Goal: Information Seeking & Learning: Understand process/instructions

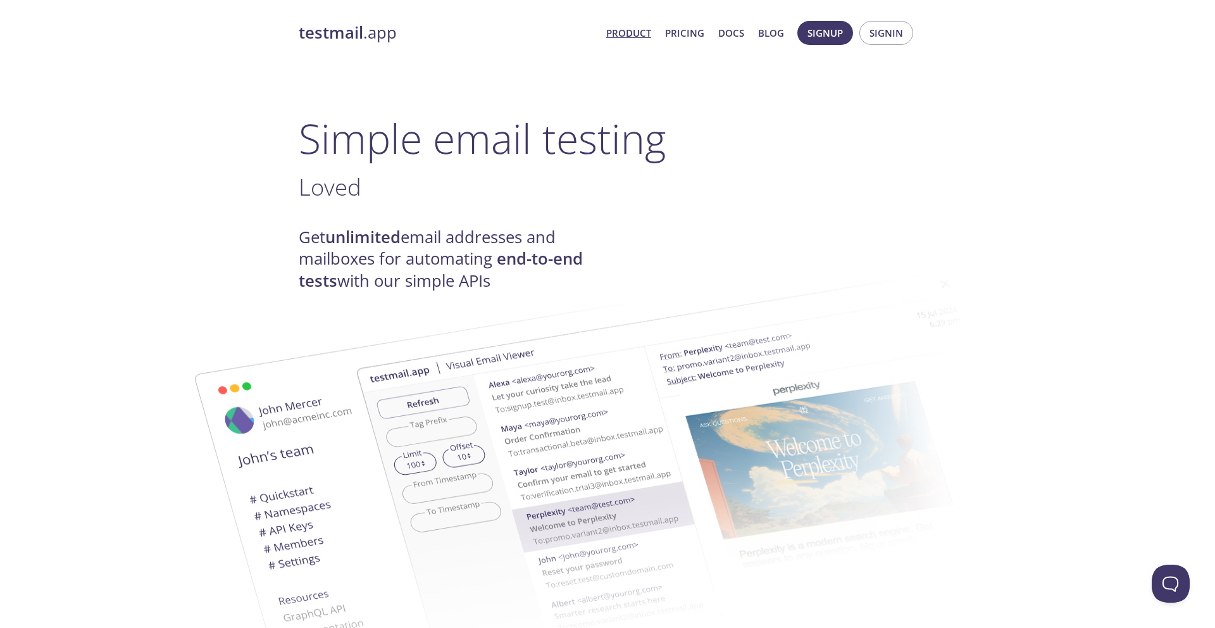
click at [631, 32] on link "Product" at bounding box center [628, 33] width 45 height 16
click at [627, 33] on link "Product" at bounding box center [628, 33] width 45 height 16
click at [684, 30] on link "Pricing" at bounding box center [684, 33] width 39 height 16
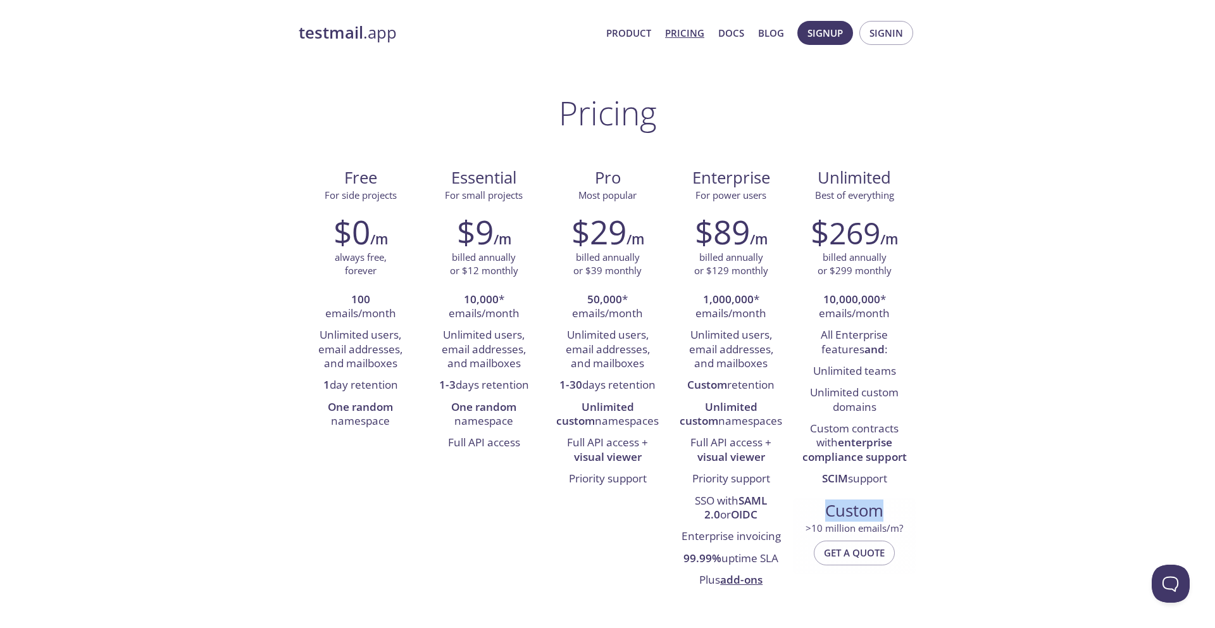
drag, startPoint x: 834, startPoint y: 512, endPoint x: 884, endPoint y: 512, distance: 49.3
click at [884, 512] on span "Custom" at bounding box center [854, 511] width 103 height 22
drag, startPoint x: 826, startPoint y: 369, endPoint x: 903, endPoint y: 369, distance: 77.8
click at [903, 369] on li "Unlimited teams" at bounding box center [854, 372] width 104 height 22
drag, startPoint x: 805, startPoint y: 396, endPoint x: 909, endPoint y: 409, distance: 104.5
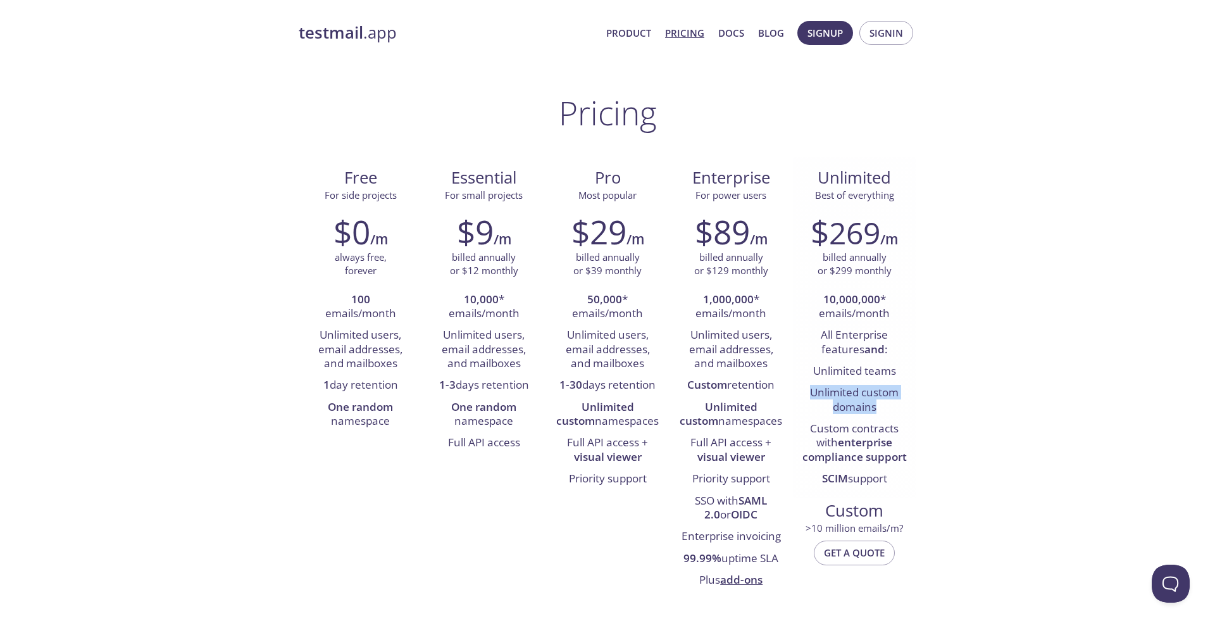
click at [909, 409] on div "$ 269 /m billed annually or $299 monthly 10,000,000 * emails/month All Enterpri…" at bounding box center [854, 351] width 123 height 294
click at [835, 34] on span "Signup" at bounding box center [824, 33] width 35 height 16
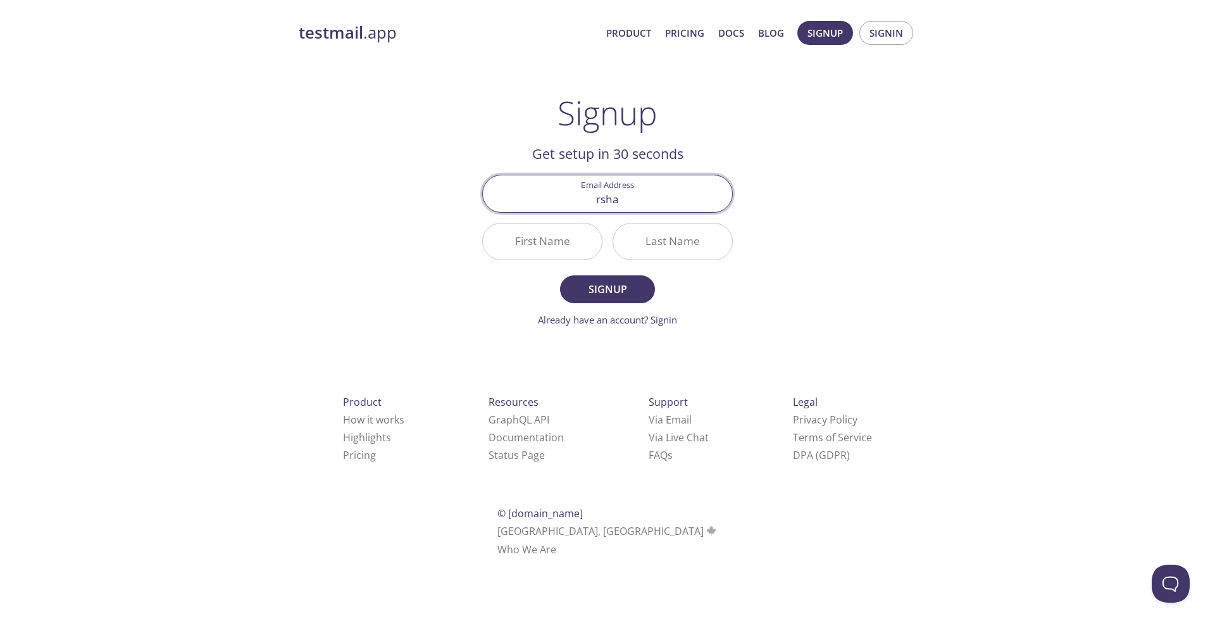
type input "[EMAIL_ADDRESS][DOMAIN_NAME]"
click at [567, 242] on input "First Name" at bounding box center [542, 241] width 119 height 36
type input "Rahul"
click at [655, 244] on input "Last Name" at bounding box center [672, 241] width 119 height 36
type input "[PERSON_NAME]"
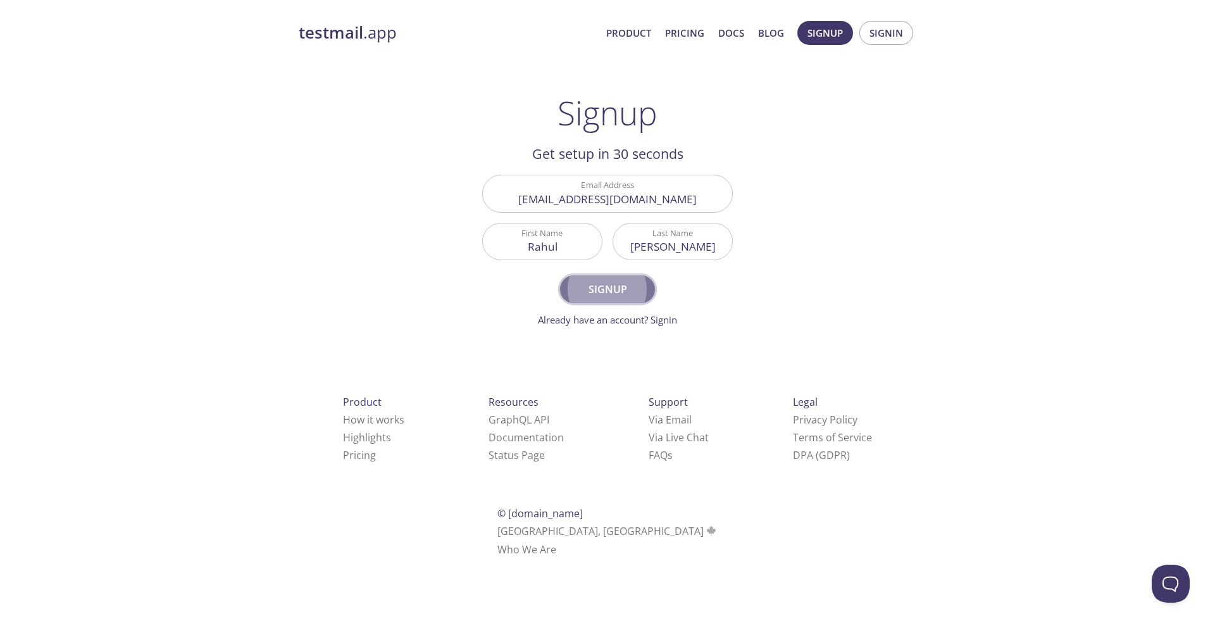
click at [606, 283] on span "Signup" at bounding box center [607, 289] width 67 height 18
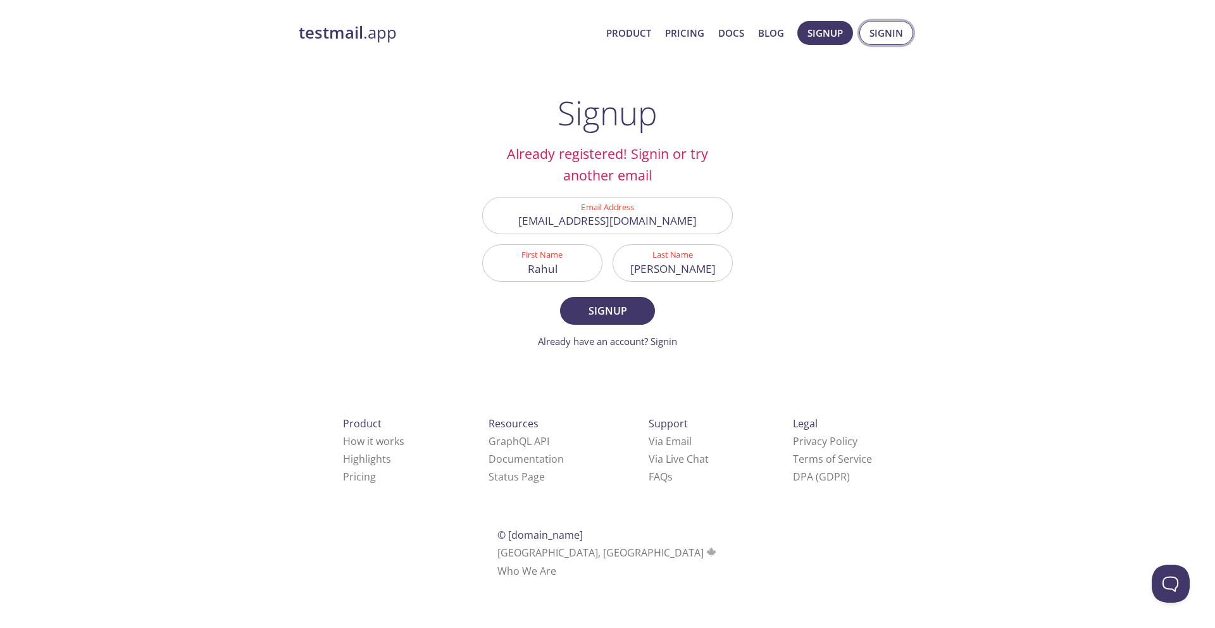
click at [884, 26] on span "Signin" at bounding box center [886, 33] width 34 height 16
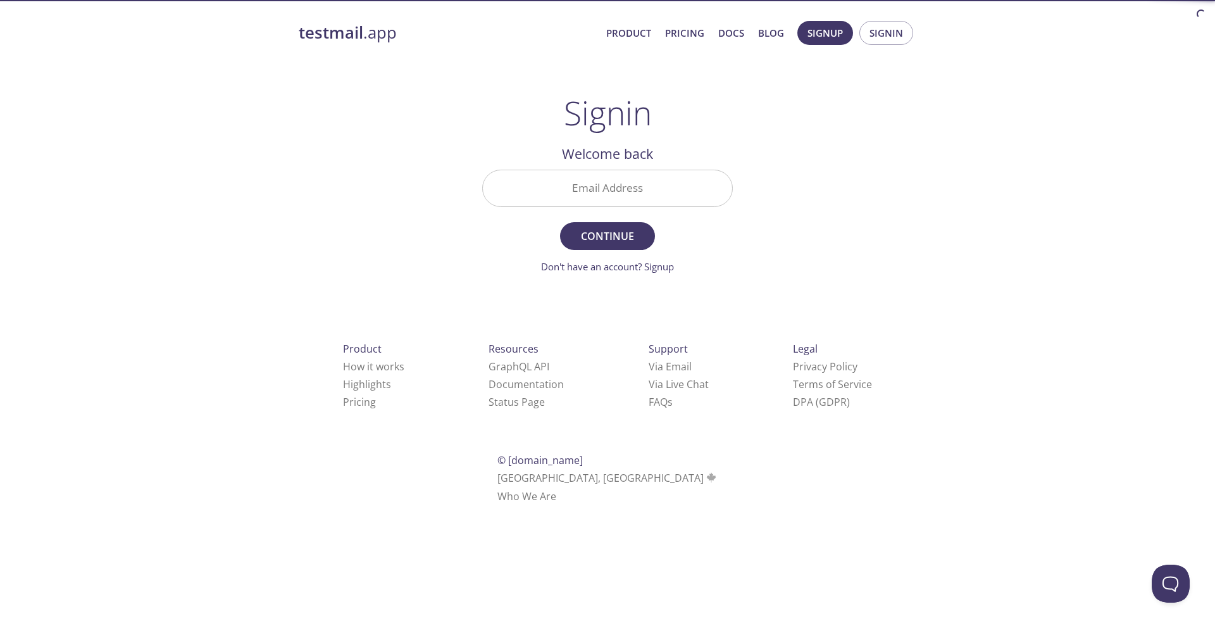
click at [647, 180] on input "Email Address" at bounding box center [607, 188] width 249 height 36
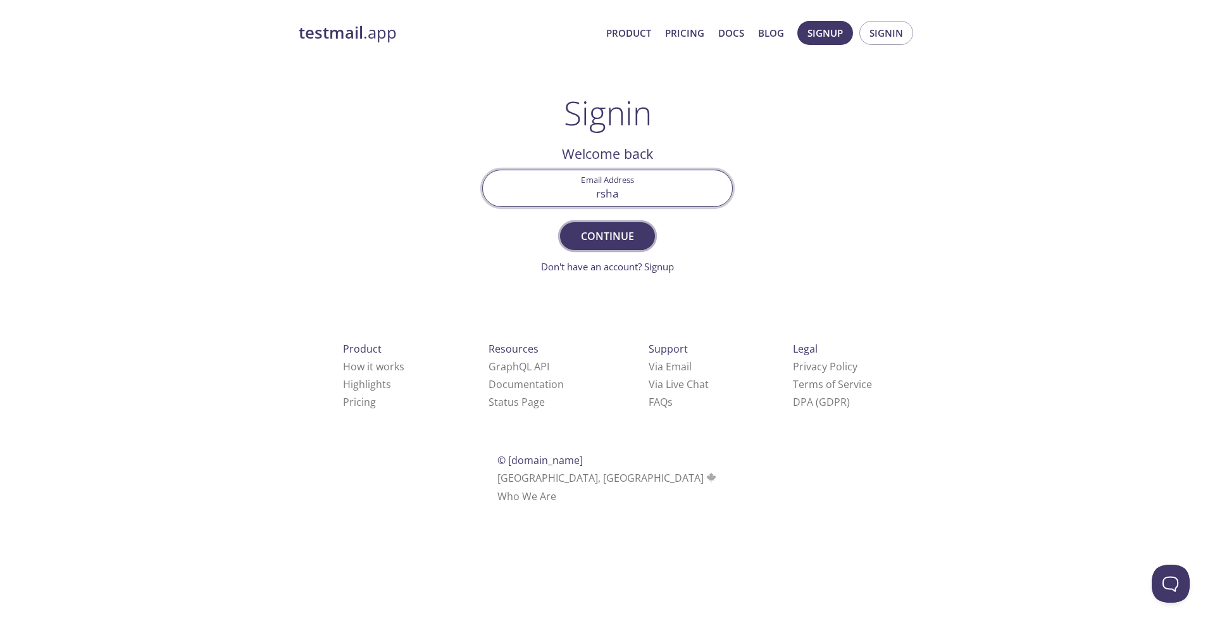
type input "[EMAIL_ADDRESS][DOMAIN_NAME]"
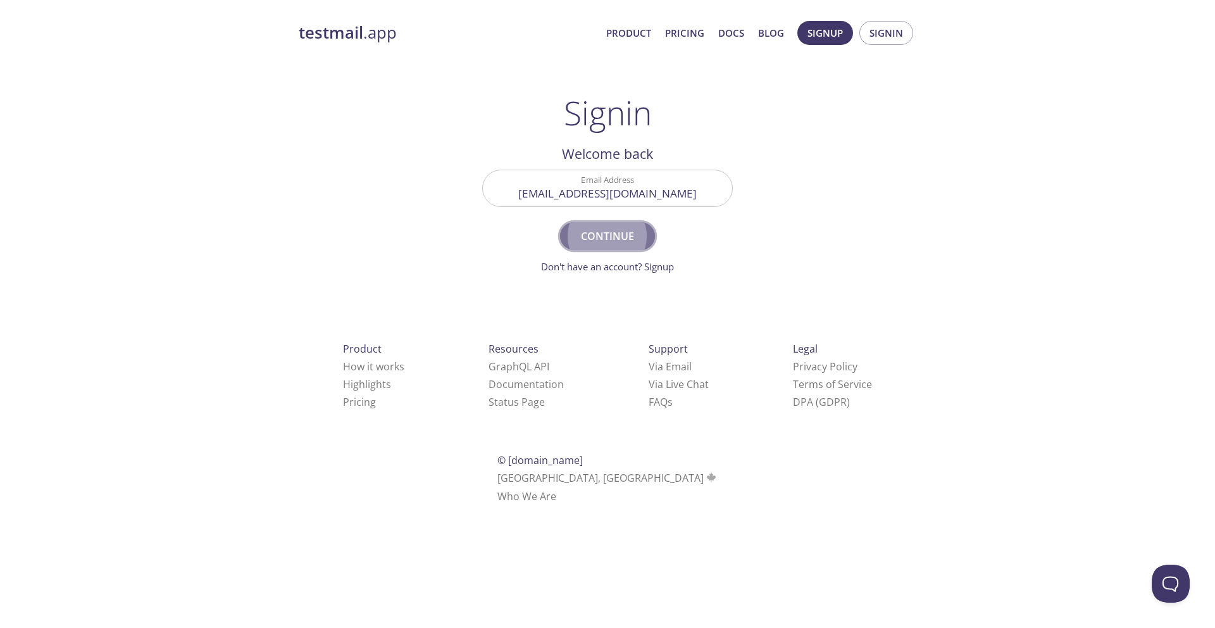
click at [604, 226] on button "Continue" at bounding box center [607, 236] width 95 height 28
click at [604, 187] on input "Signin Security Code" at bounding box center [607, 188] width 249 height 36
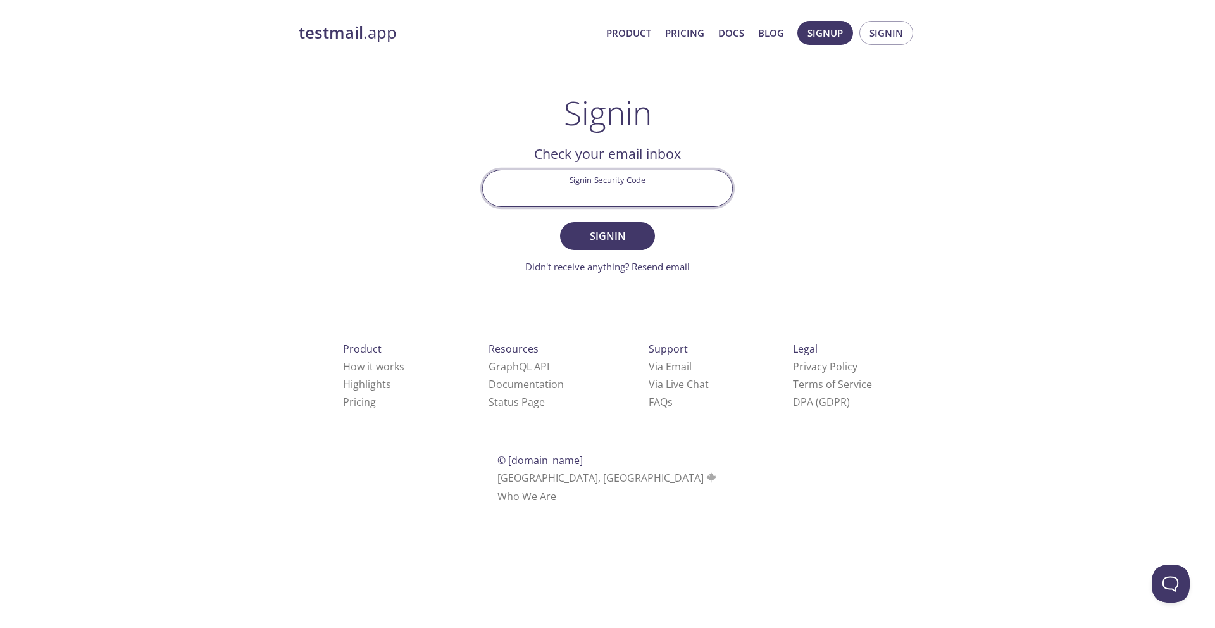
click at [649, 189] on input "Signin Security Code" at bounding box center [607, 188] width 249 height 36
paste input "5XNJQJJ"
type input "5XNJQJJ"
click at [627, 232] on span "Signin" at bounding box center [607, 236] width 67 height 18
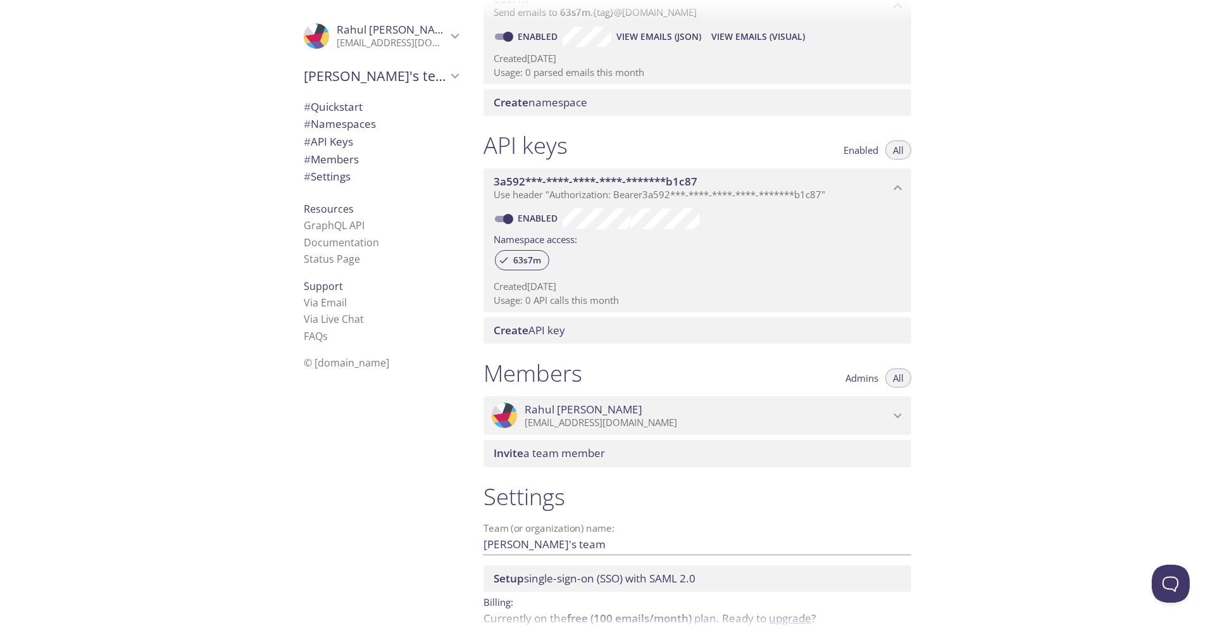
scroll to position [272, 0]
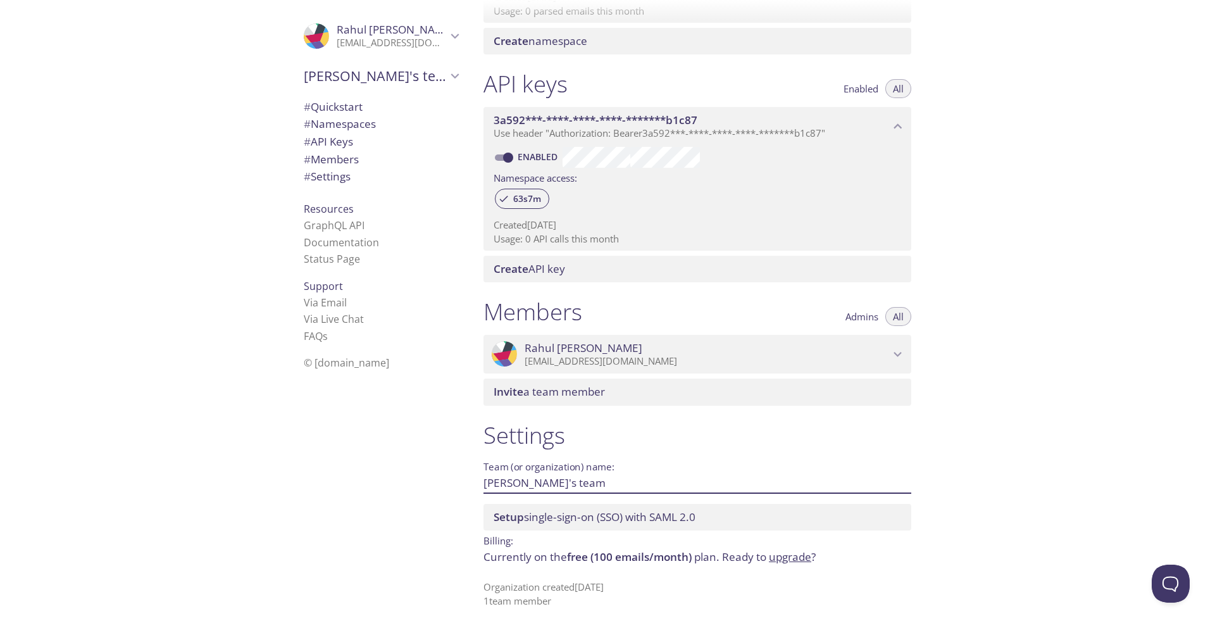
click at [553, 480] on input "[PERSON_NAME]'s team" at bounding box center [676, 482] width 387 height 21
click at [831, 359] on p "[EMAIL_ADDRESS][DOMAIN_NAME]" at bounding box center [706, 361] width 365 height 13
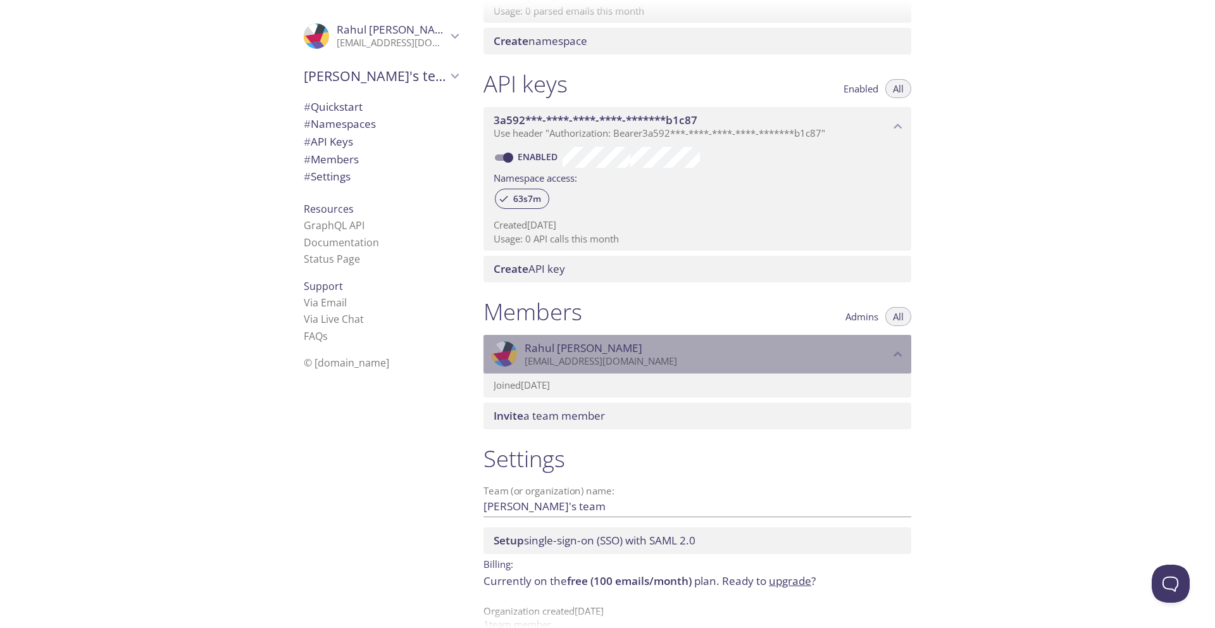
click at [831, 359] on p "[EMAIL_ADDRESS][DOMAIN_NAME]" at bounding box center [706, 361] width 365 height 13
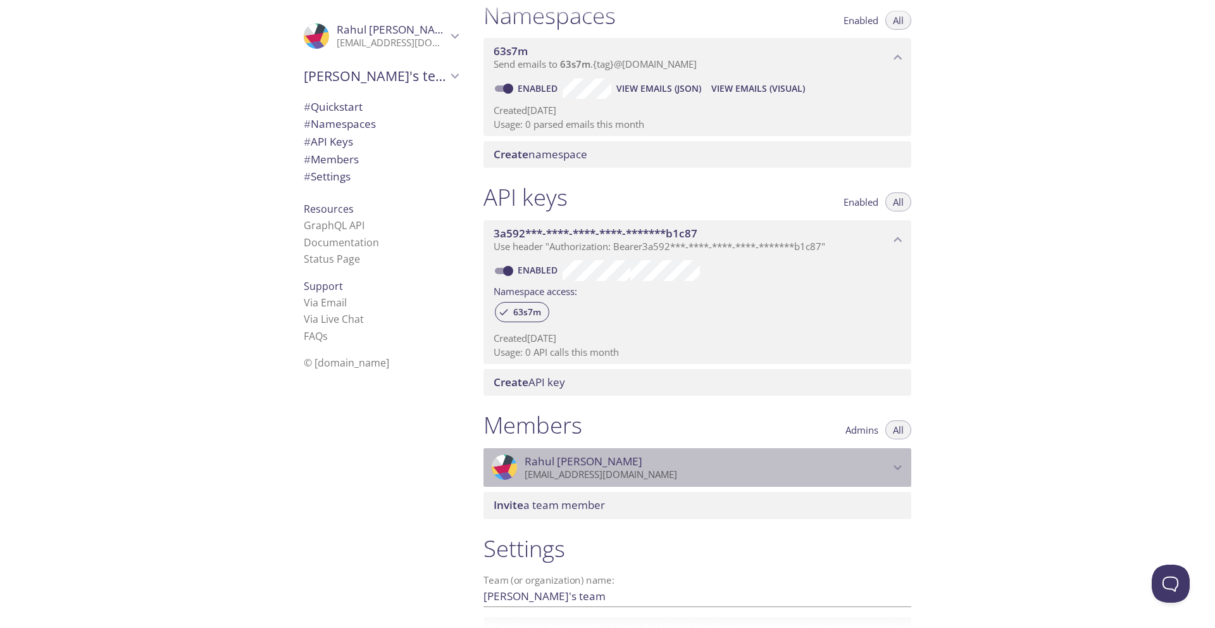
scroll to position [155, 0]
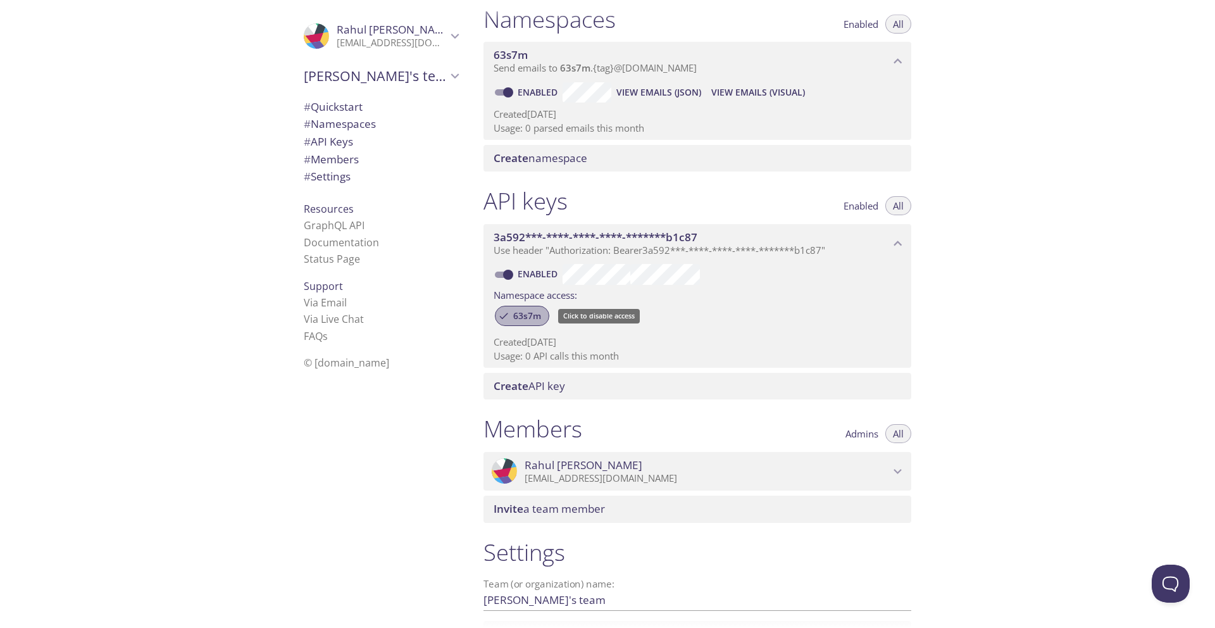
click at [518, 313] on span "63s7m" at bounding box center [526, 315] width 43 height 11
click at [526, 316] on span "63s7m" at bounding box center [526, 315] width 43 height 11
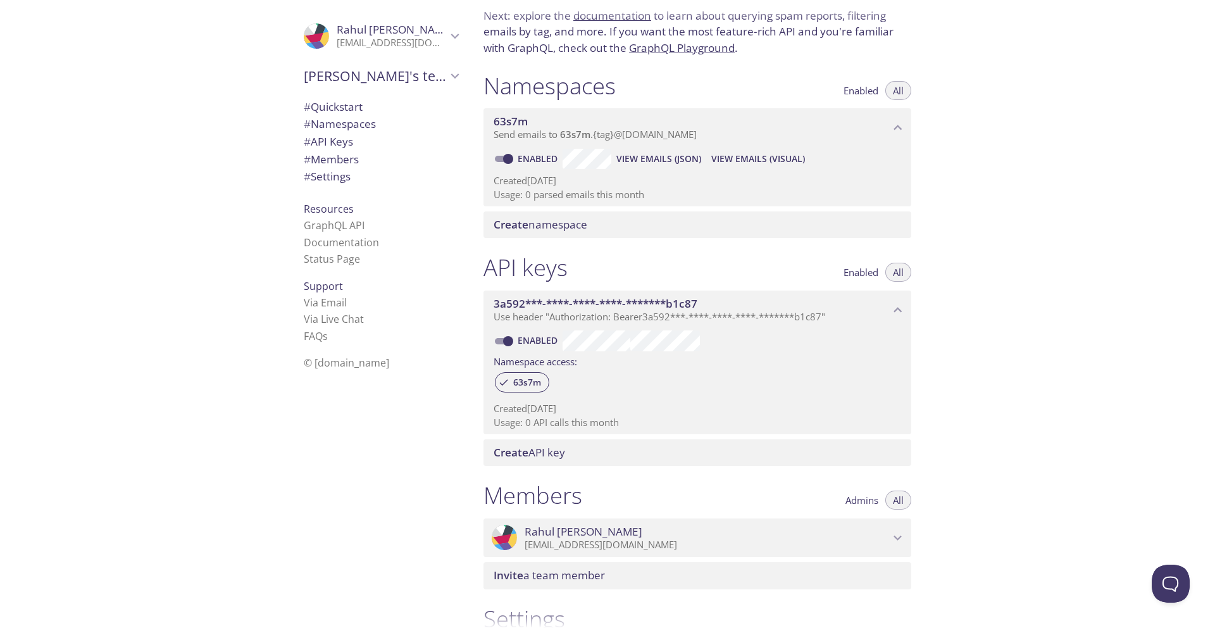
scroll to position [0, 0]
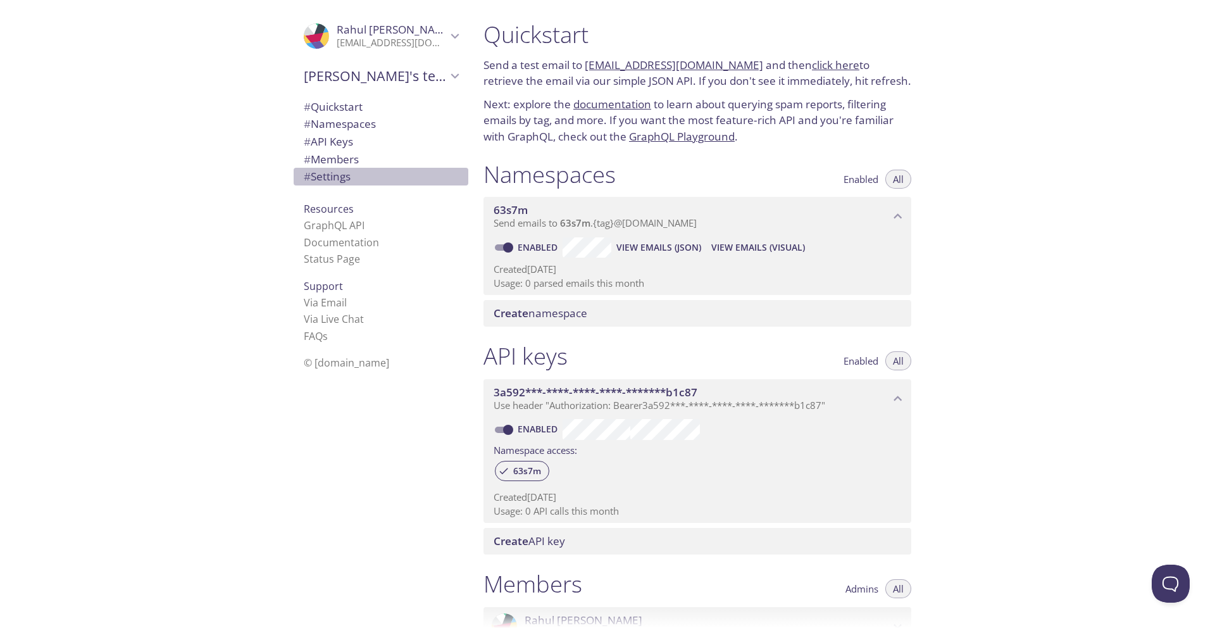
click at [337, 179] on span "# Settings" at bounding box center [327, 176] width 47 height 15
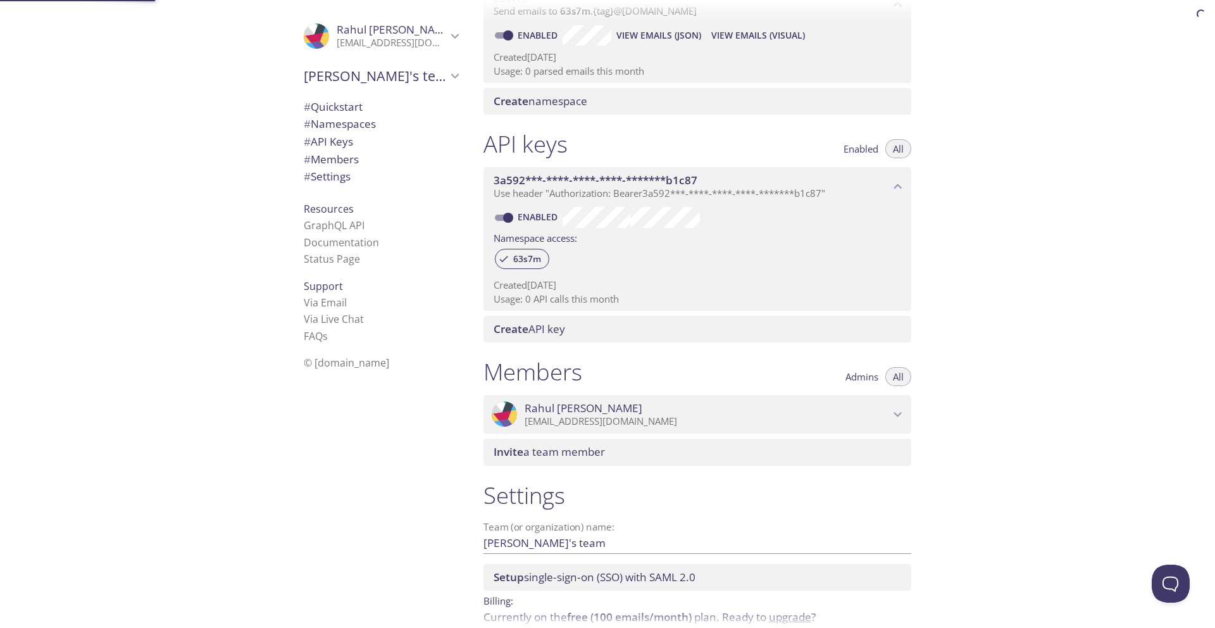
scroll to position [272, 0]
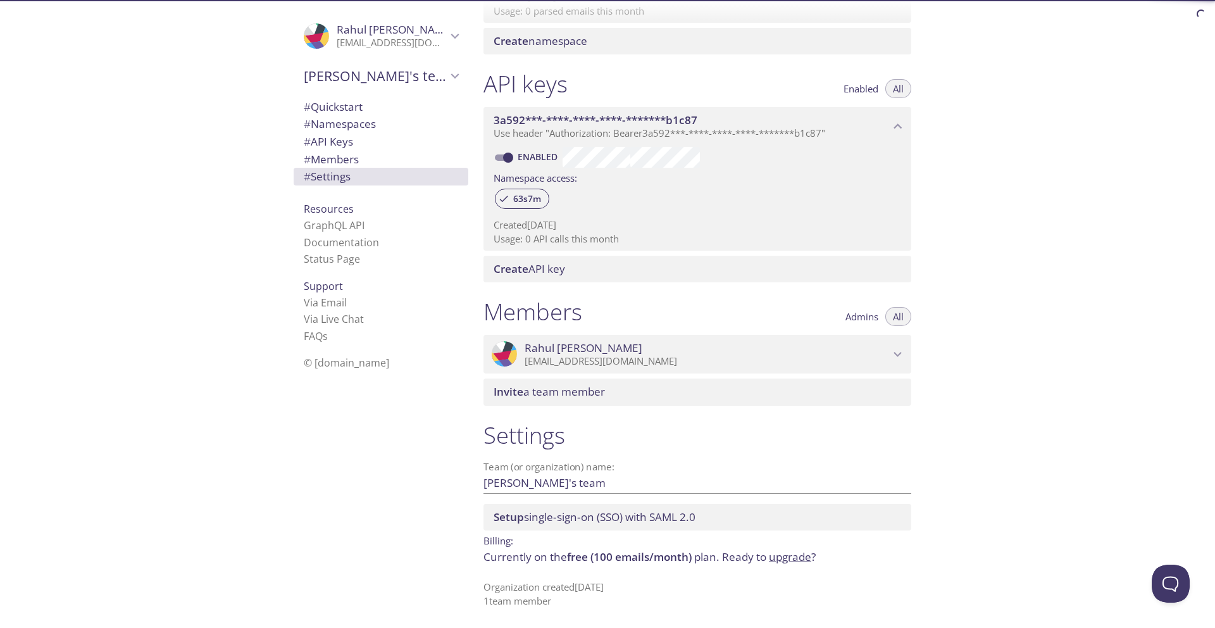
click at [339, 159] on span "# Members" at bounding box center [331, 159] width 55 height 15
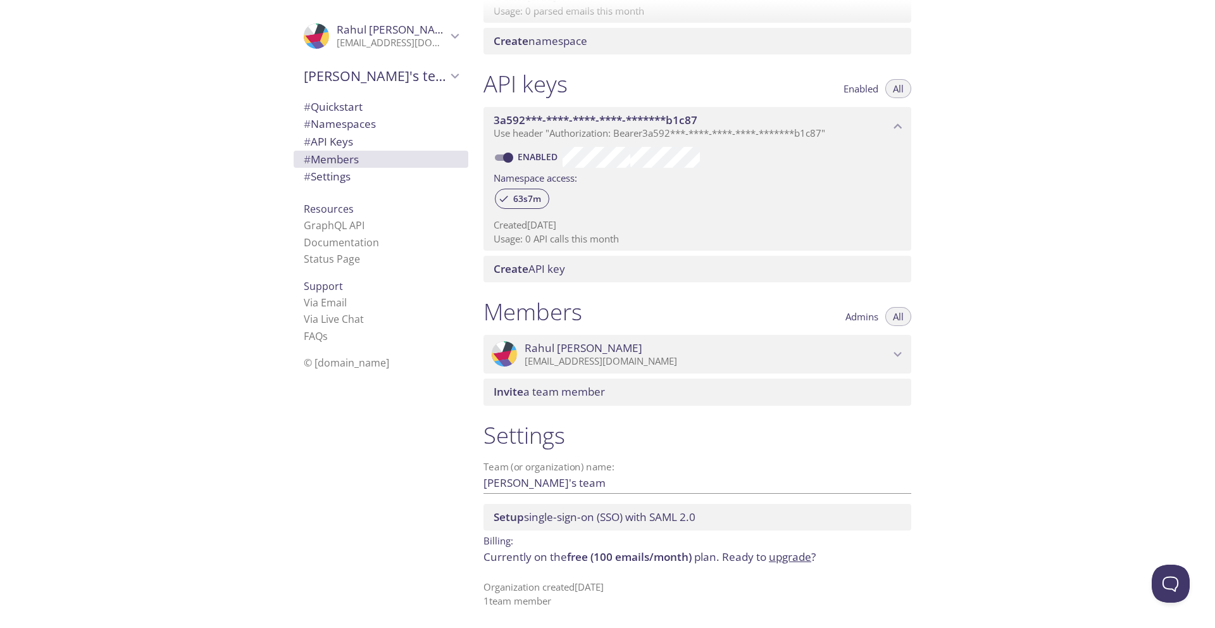
click at [341, 144] on span "# API Keys" at bounding box center [328, 141] width 49 height 15
click at [343, 128] on span "# Namespaces" at bounding box center [340, 123] width 72 height 15
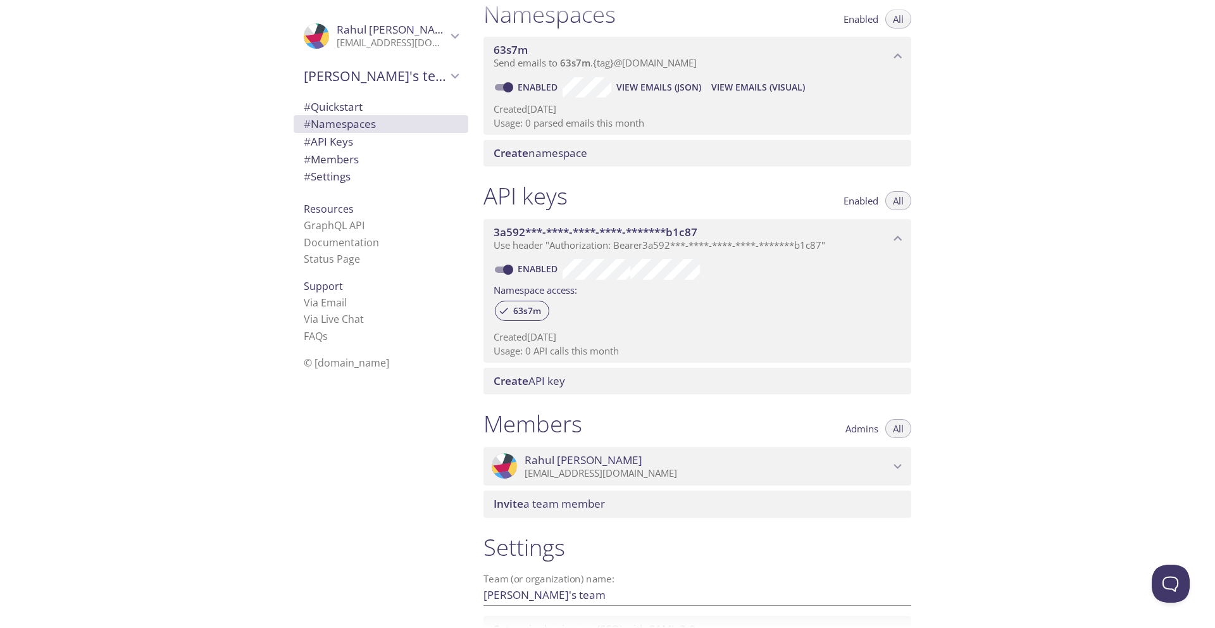
click at [359, 109] on span "# Quickstart" at bounding box center [333, 106] width 59 height 15
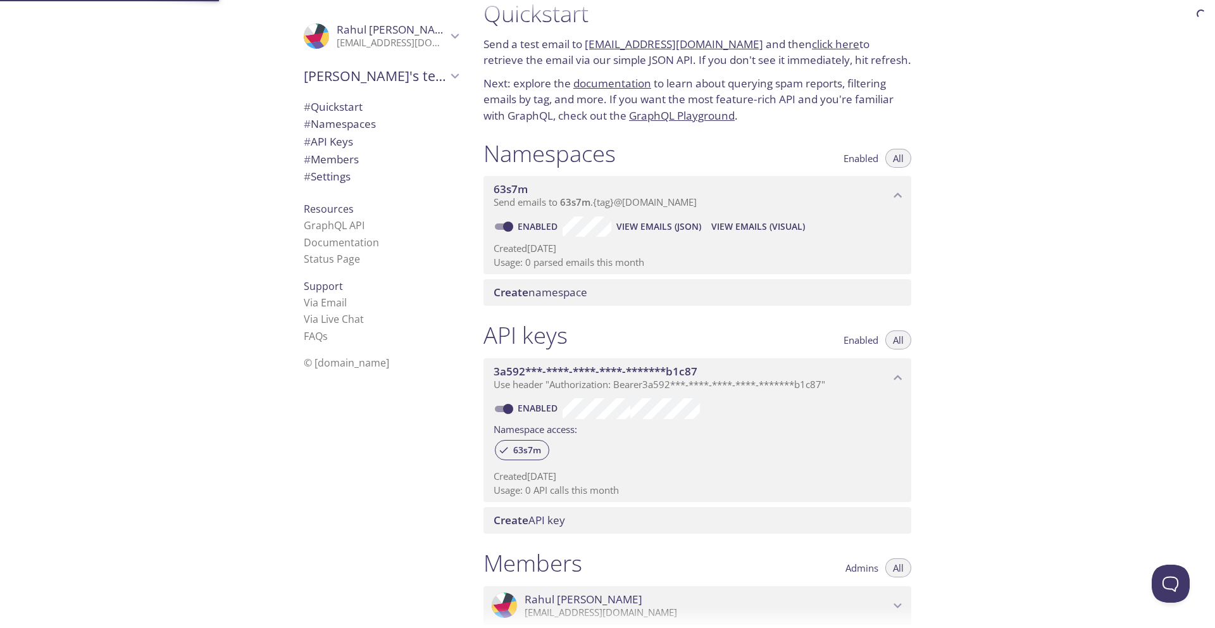
scroll to position [20, 0]
click at [352, 128] on span "# Namespaces" at bounding box center [340, 123] width 72 height 15
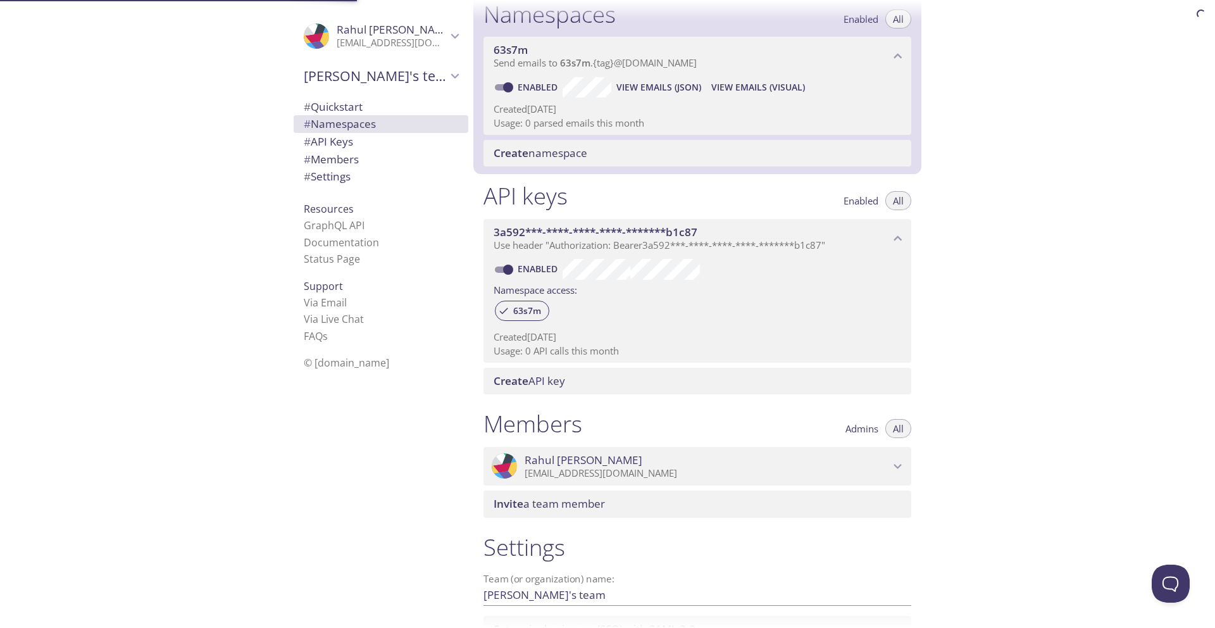
click at [343, 140] on span "# API Keys" at bounding box center [328, 141] width 49 height 15
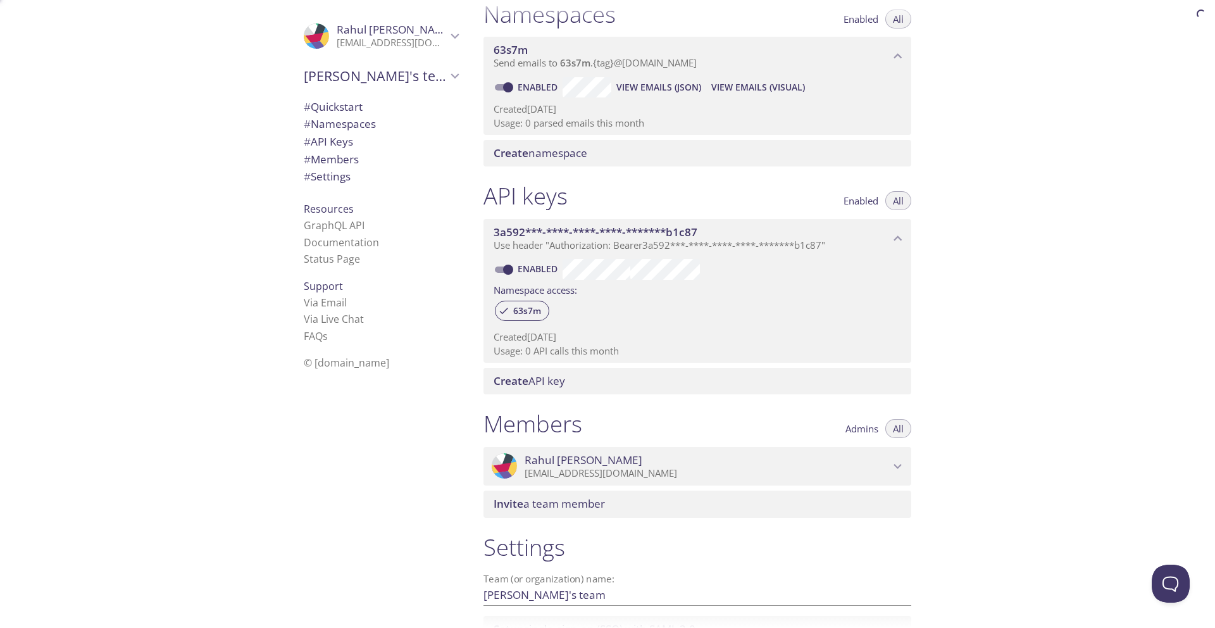
scroll to position [272, 0]
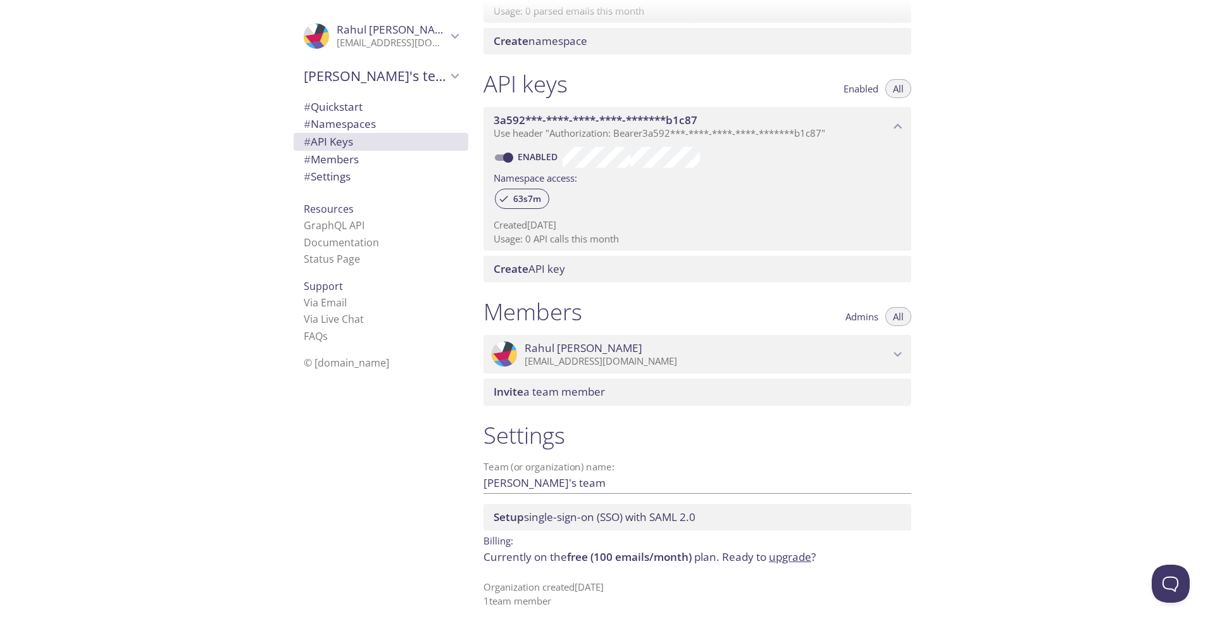
click at [680, 138] on span "Use header "Authorization: Bearer 3a592***-****-****-****-*******b1c87 "" at bounding box center [658, 133] width 331 height 13
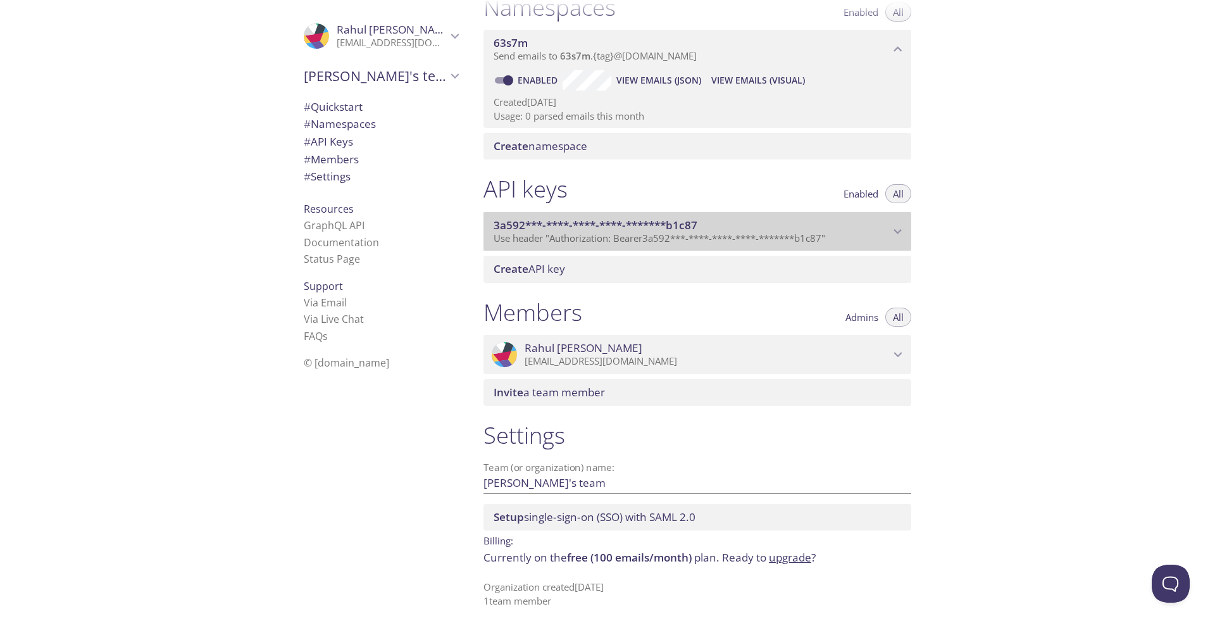
scroll to position [167, 0]
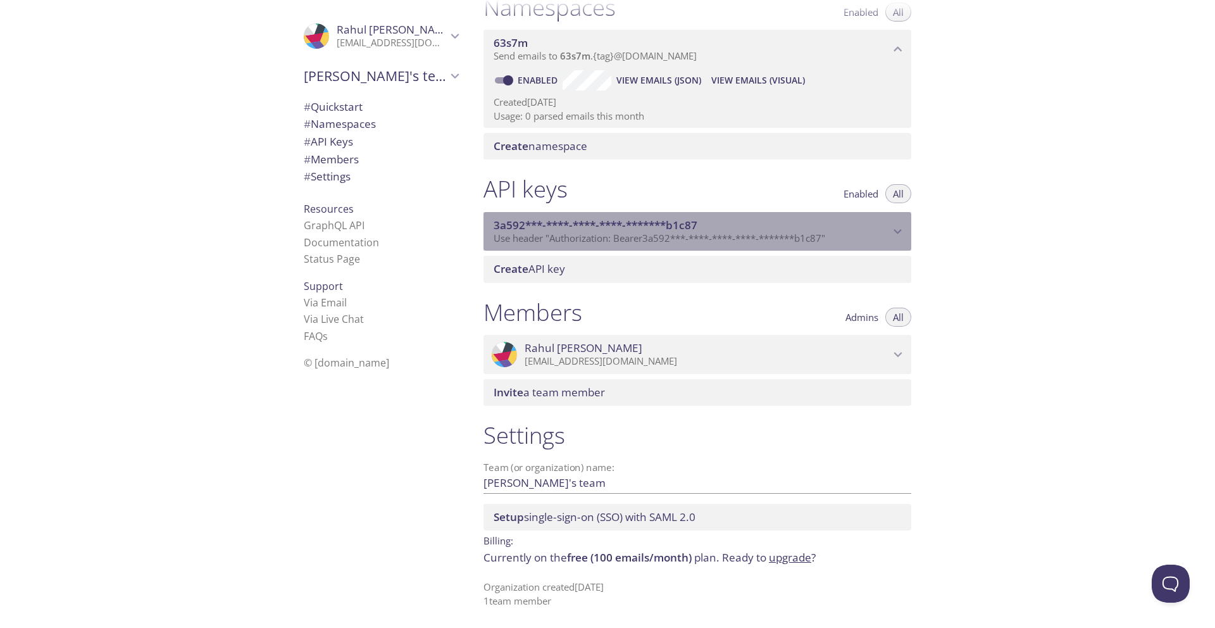
click at [688, 230] on span "3a592***-****-****-****-*******b1c87" at bounding box center [595, 225] width 204 height 15
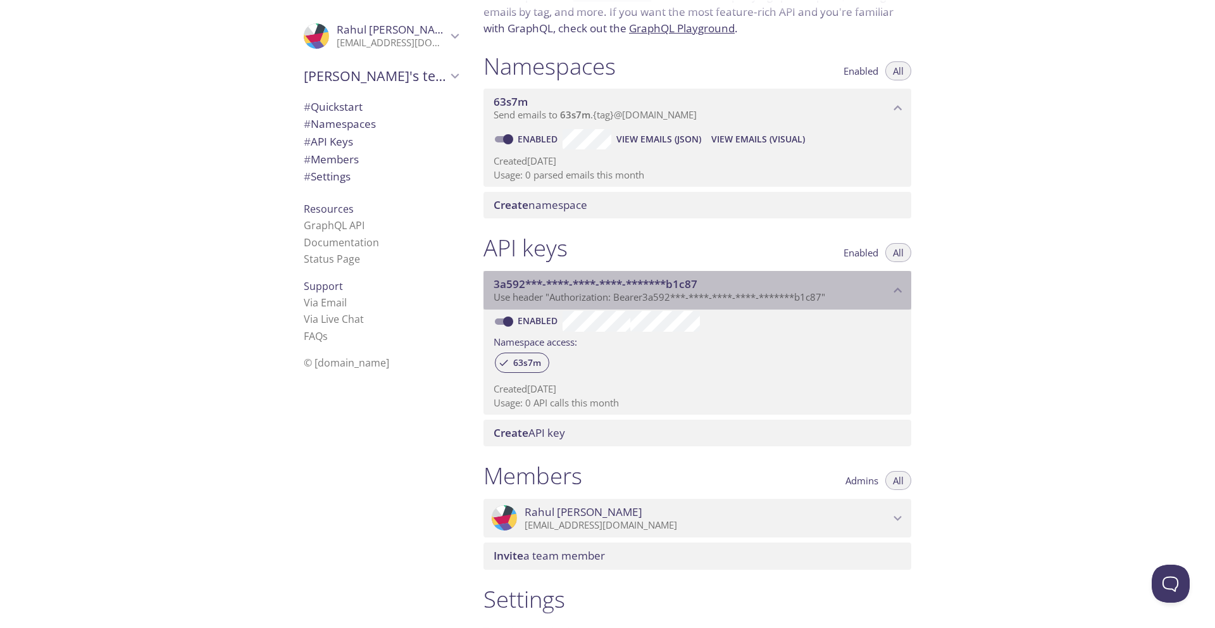
scroll to position [104, 0]
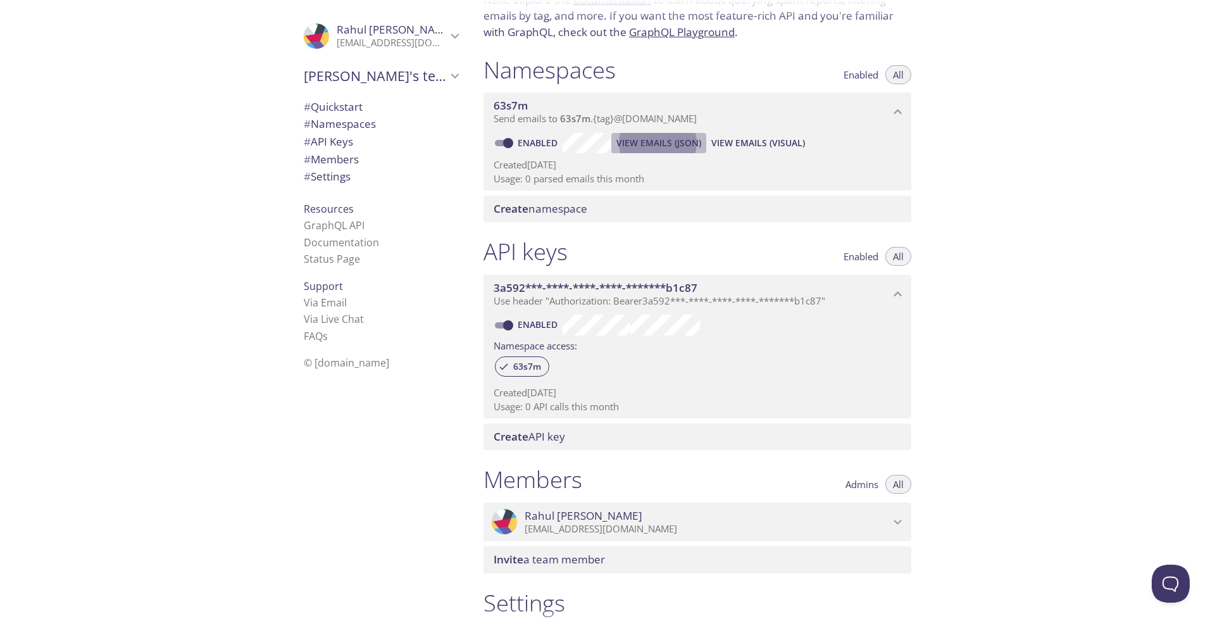
click at [618, 147] on span "View Emails (JSON)" at bounding box center [658, 142] width 85 height 15
click at [742, 142] on span "View Emails (Visual)" at bounding box center [758, 142] width 94 height 15
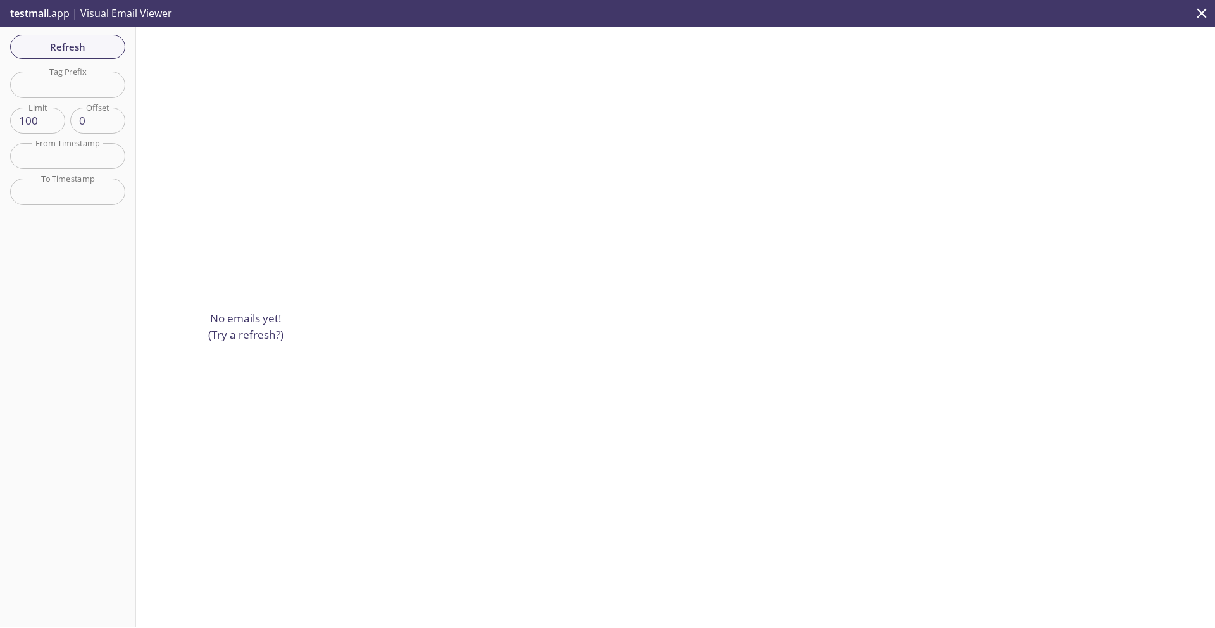
click at [68, 100] on div "Refresh Filters Tag Prefix Tag Prefix Limit 100 Limit Offset 0 Offset From Time…" at bounding box center [68, 327] width 136 height 600
click at [71, 85] on input "text" at bounding box center [67, 84] width 115 height 26
click at [76, 164] on input "text" at bounding box center [67, 156] width 115 height 26
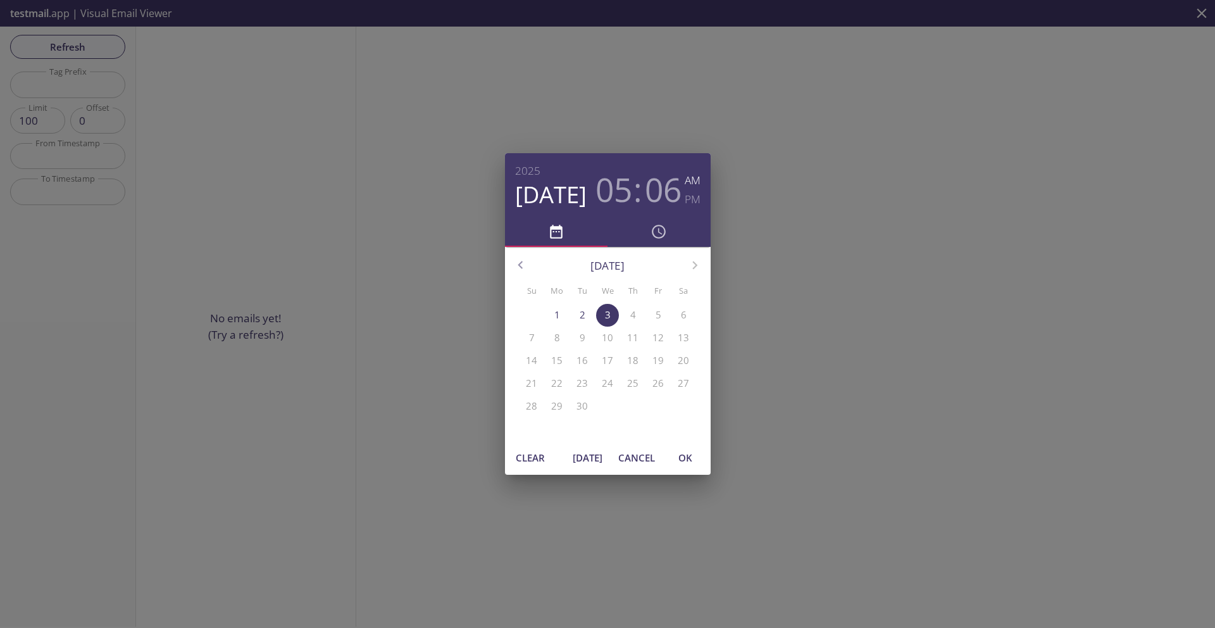
click at [394, 229] on div "[DATE] 05 : 06 AM PM [DATE] Su Mo Tu We Th Fr Sa 31 1 2 3 4 5 6 7 8 9 10 11 12 …" at bounding box center [607, 314] width 1215 height 628
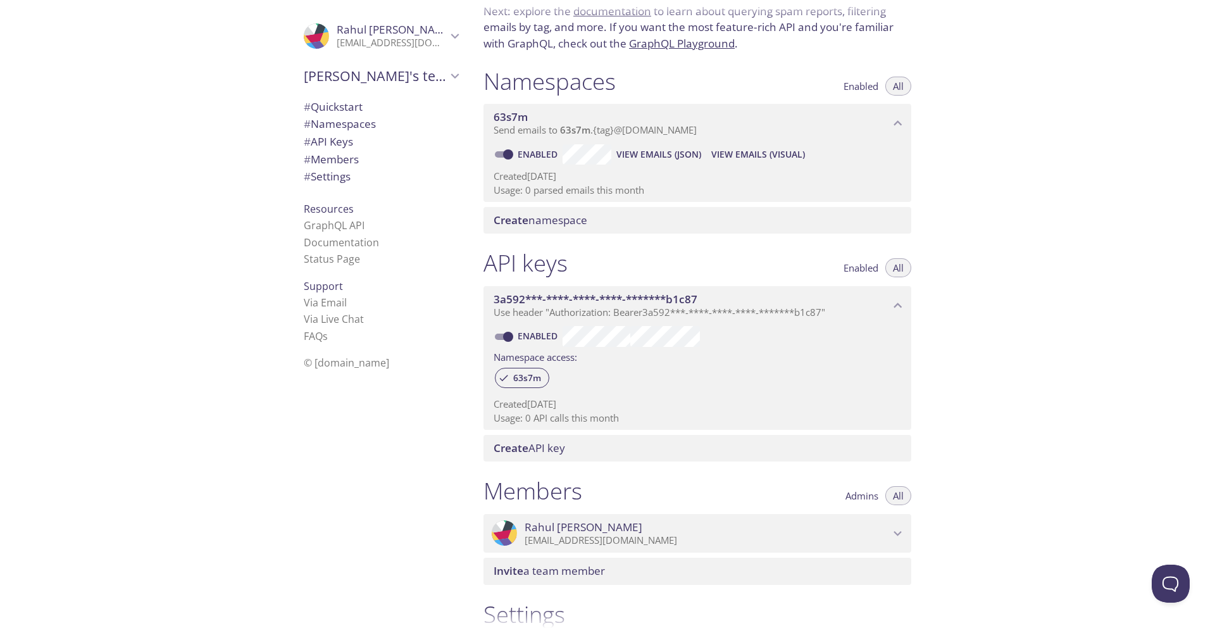
scroll to position [87, 0]
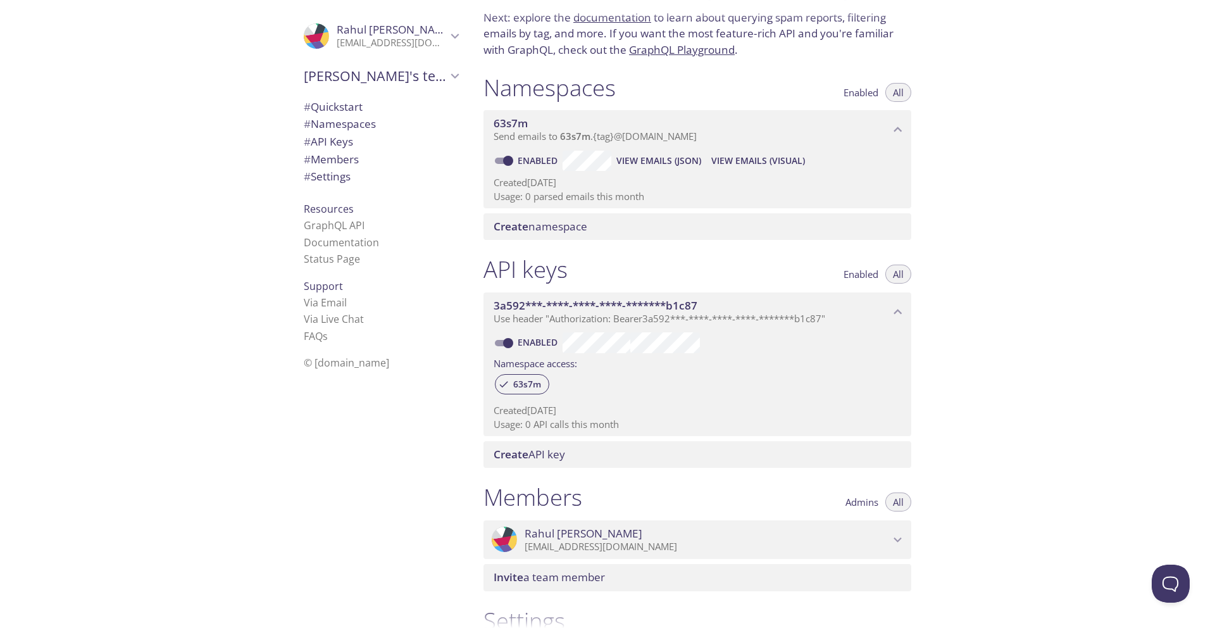
click at [349, 126] on span "# Namespaces" at bounding box center [340, 123] width 72 height 15
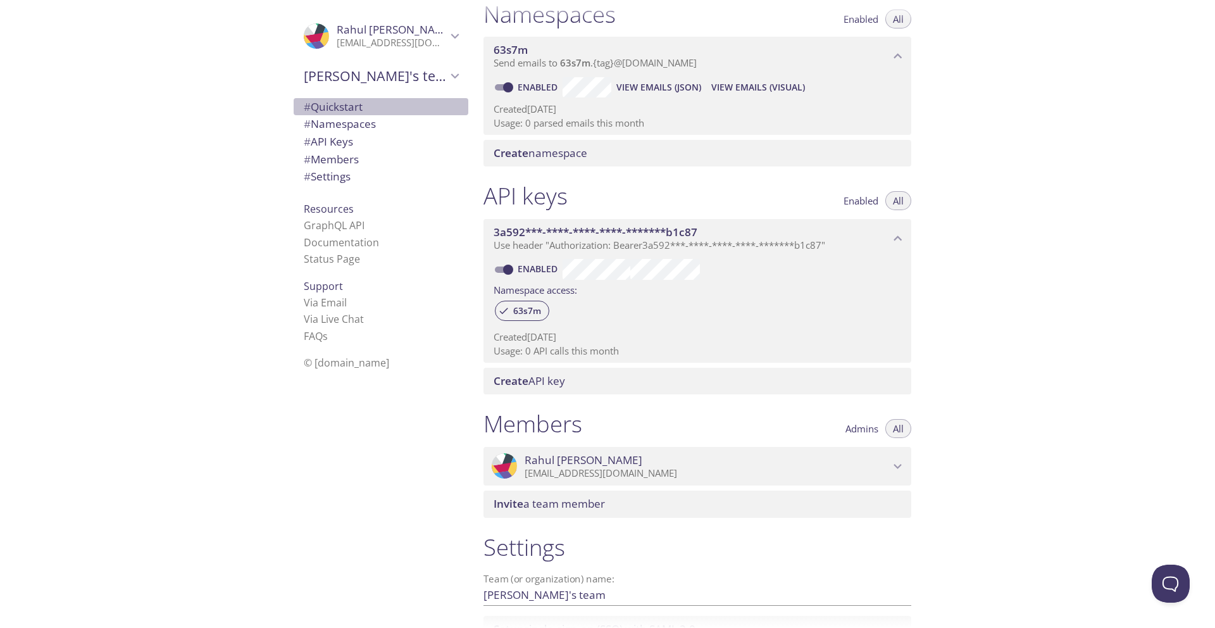
click at [349, 111] on span "# Quickstart" at bounding box center [333, 106] width 59 height 15
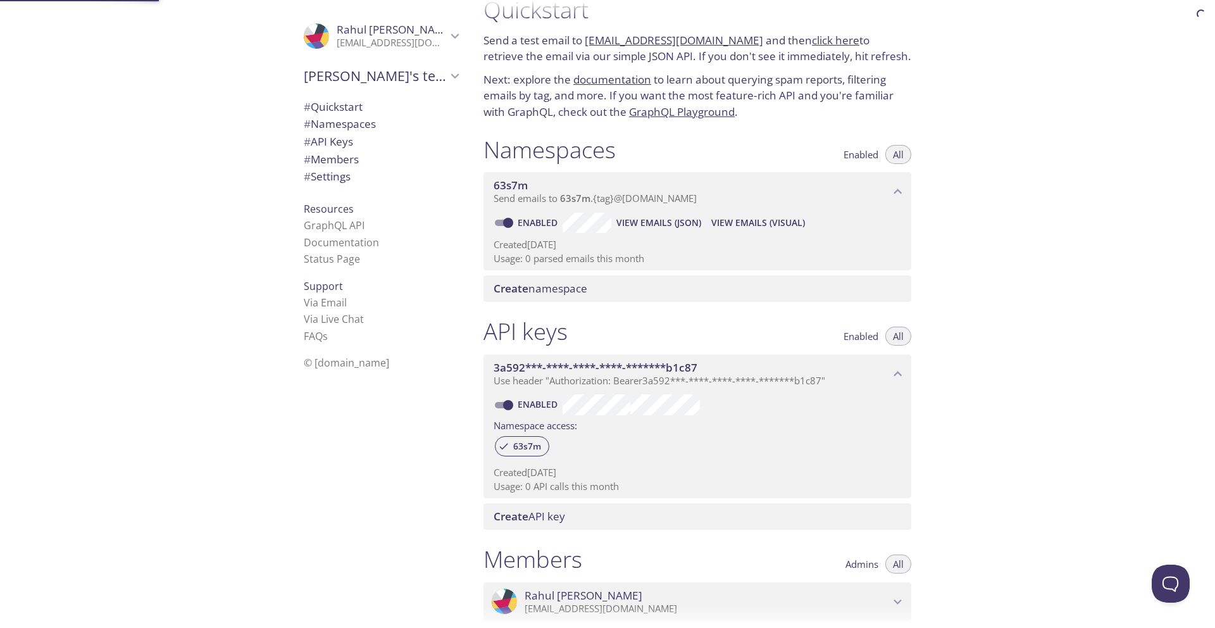
scroll to position [20, 0]
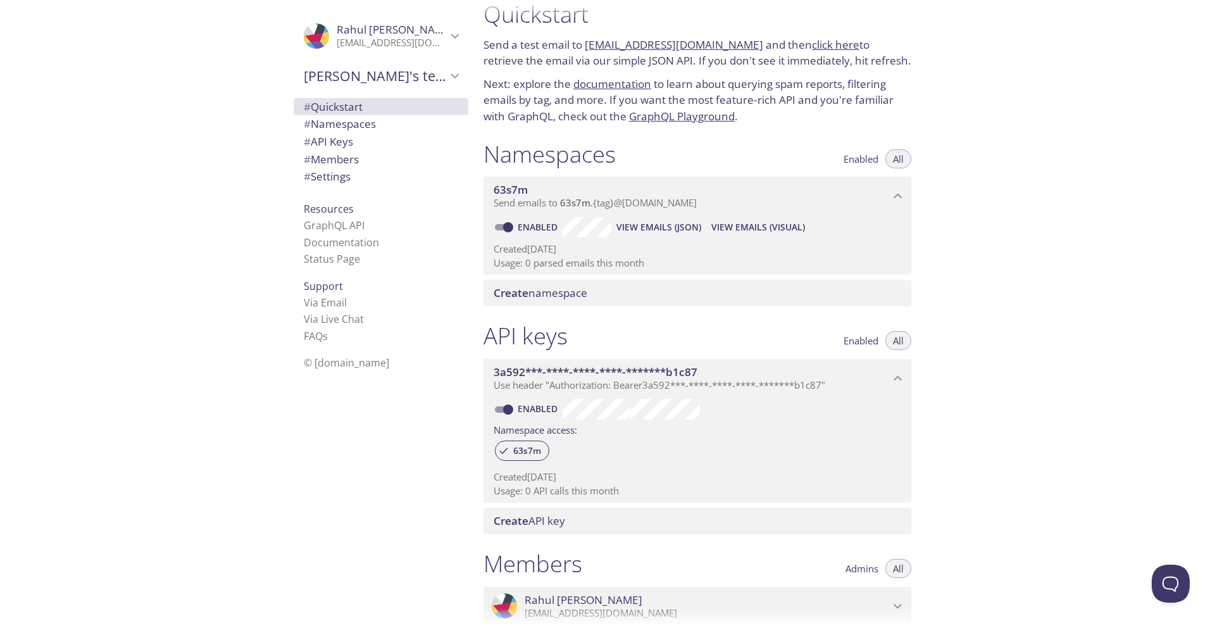
click at [821, 42] on link "click here" at bounding box center [835, 44] width 47 height 15
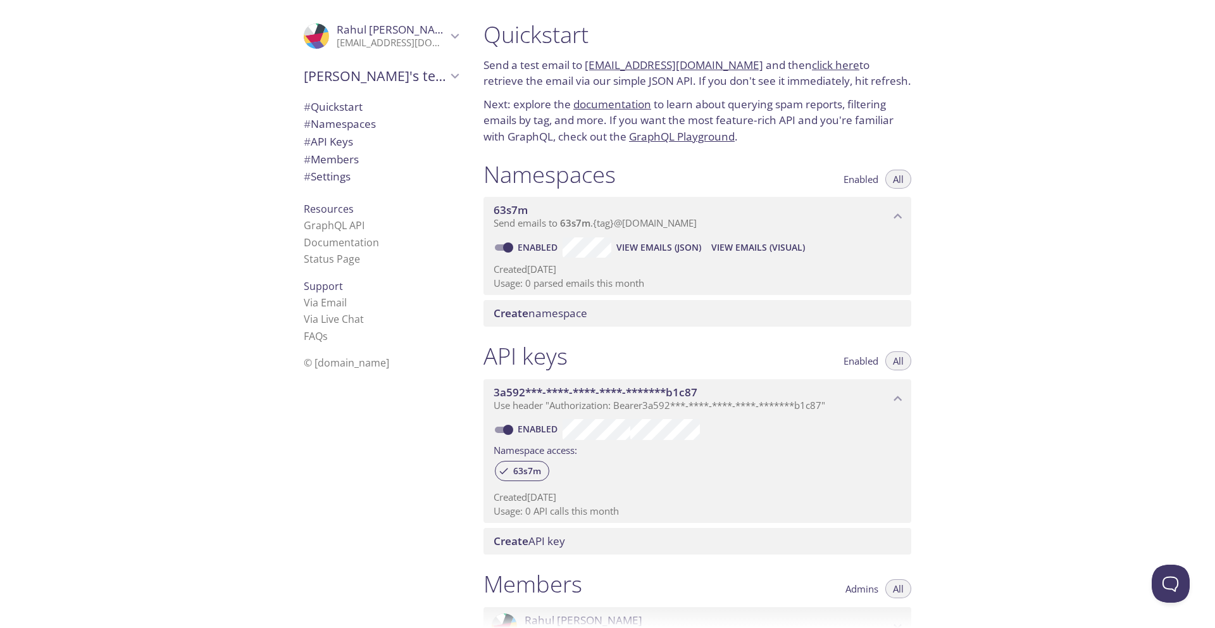
click at [340, 140] on span "# API Keys" at bounding box center [328, 141] width 49 height 15
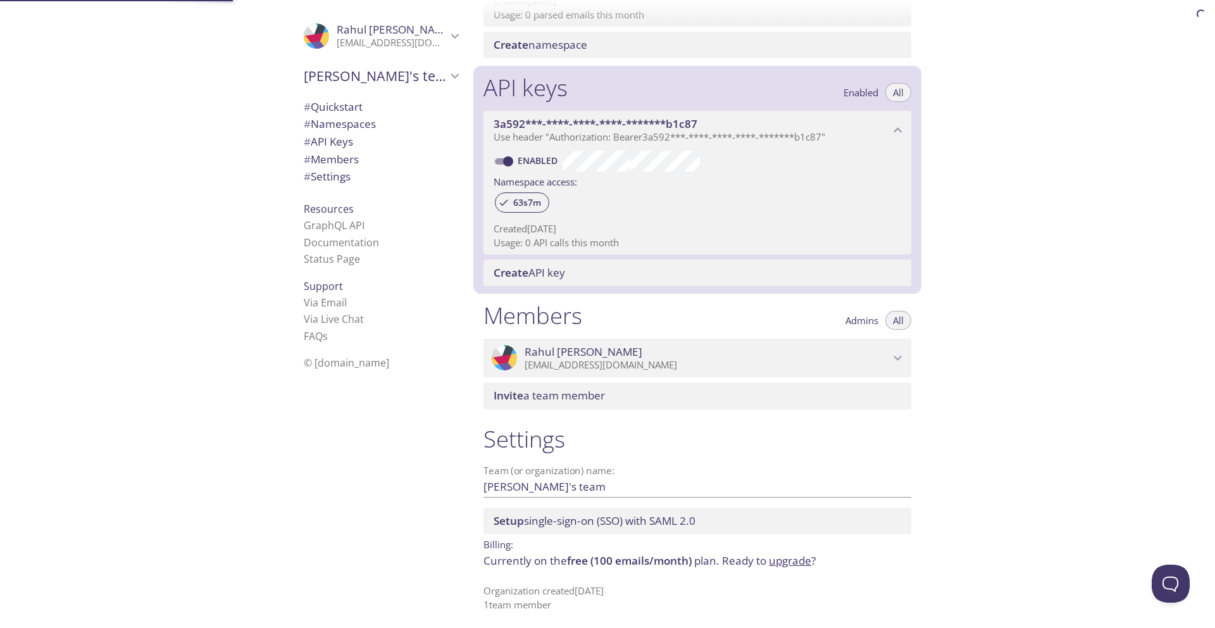
scroll to position [272, 0]
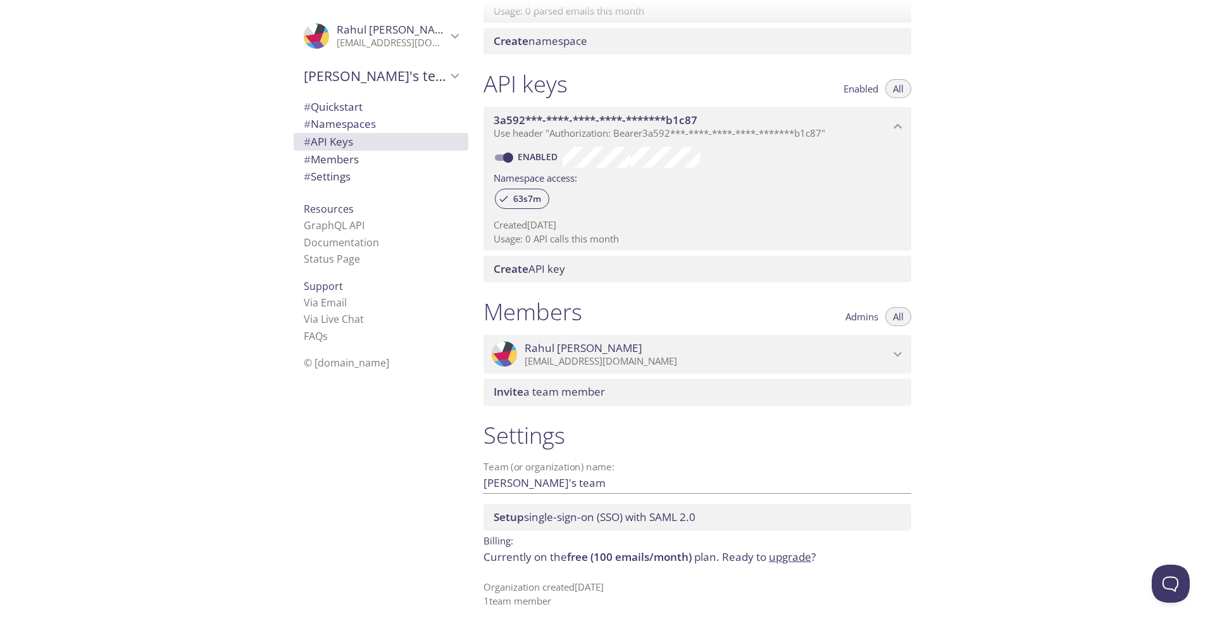
click at [559, 130] on span "Use header "Authorization: Bearer 3a592***-****-****-****-*******b1c87 "" at bounding box center [658, 133] width 331 height 13
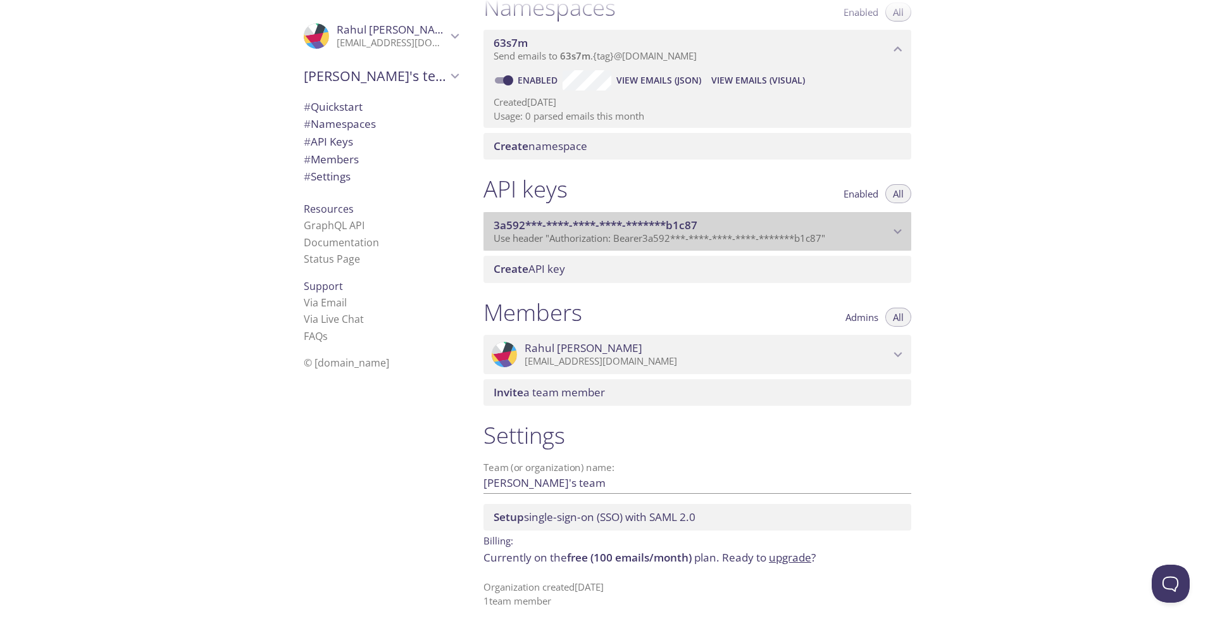
scroll to position [167, 0]
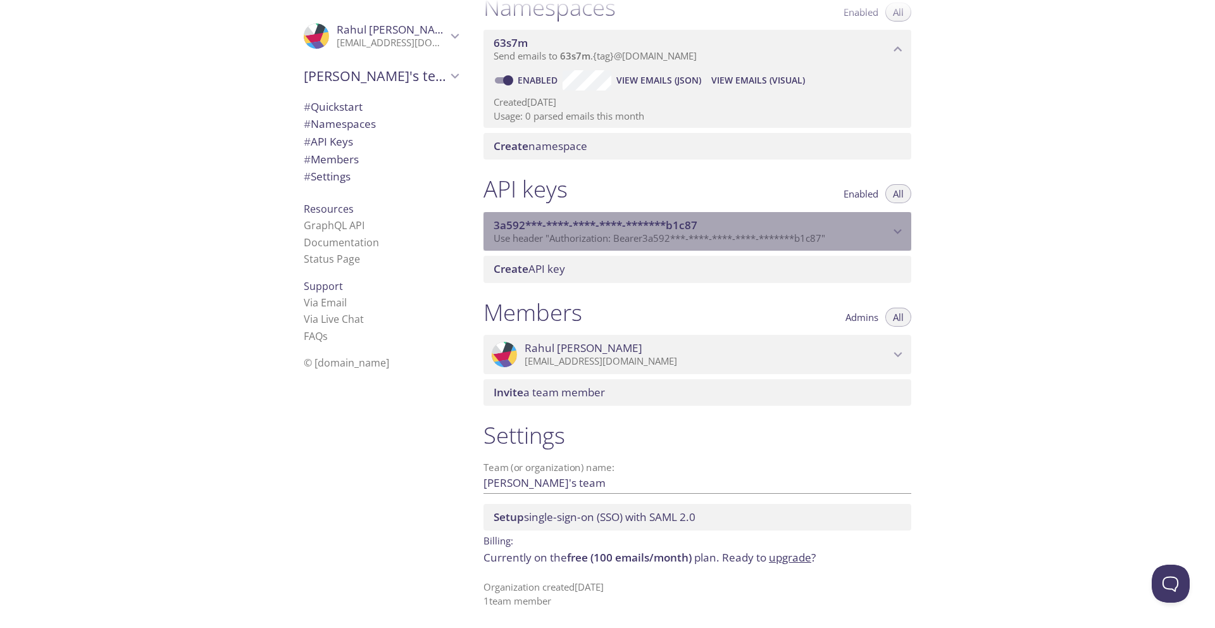
click at [588, 228] on span "3a592***-****-****-****-*******b1c87" at bounding box center [595, 225] width 204 height 15
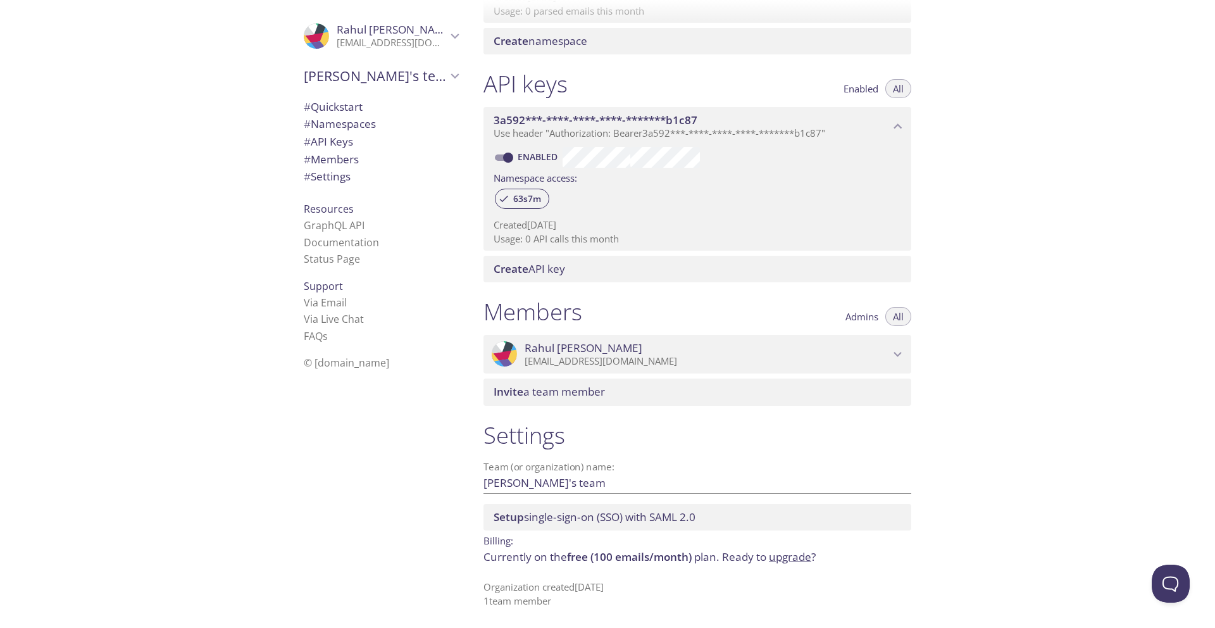
scroll to position [0, 0]
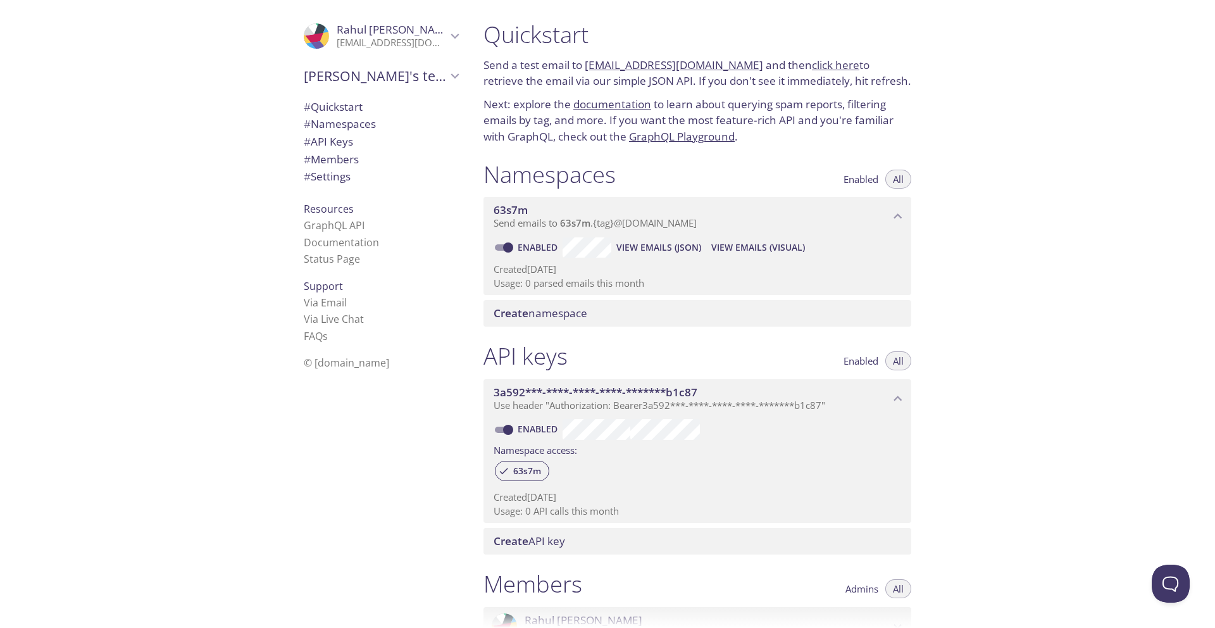
drag, startPoint x: 746, startPoint y: 66, endPoint x: 586, endPoint y: 66, distance: 159.4
click at [586, 66] on p "Send a test email to [EMAIL_ADDRESS][DOMAIN_NAME] and then click here to retrie…" at bounding box center [697, 73] width 428 height 32
click at [695, 41] on h1 "Quickstart" at bounding box center [697, 34] width 428 height 28
click at [702, 16] on div at bounding box center [607, 10] width 1215 height 20
drag, startPoint x: 741, startPoint y: 64, endPoint x: 650, endPoint y: 67, distance: 90.5
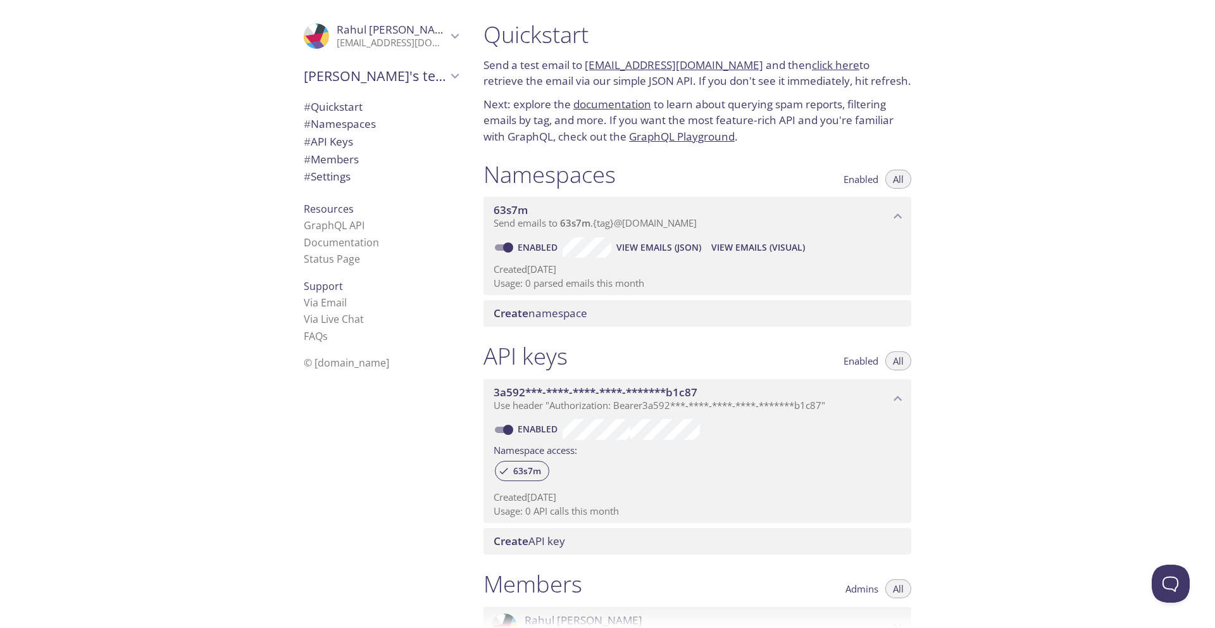
click at [650, 67] on p "Send a test email to [EMAIL_ADDRESS][DOMAIN_NAME] and then click here to retrie…" at bounding box center [697, 73] width 428 height 32
copy link "[DOMAIN_NAME]"
click at [626, 109] on link "documentation" at bounding box center [612, 104] width 78 height 15
